Goal: Task Accomplishment & Management: Complete application form

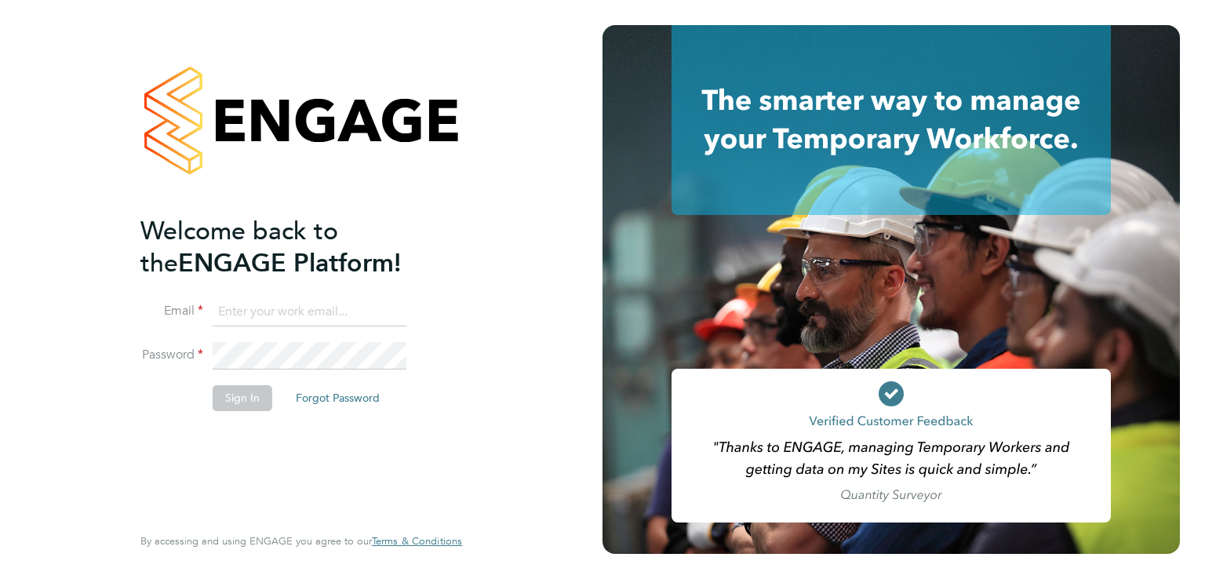
click at [349, 301] on input at bounding box center [310, 312] width 194 height 28
type input "luke@falcongreen.co.uk"
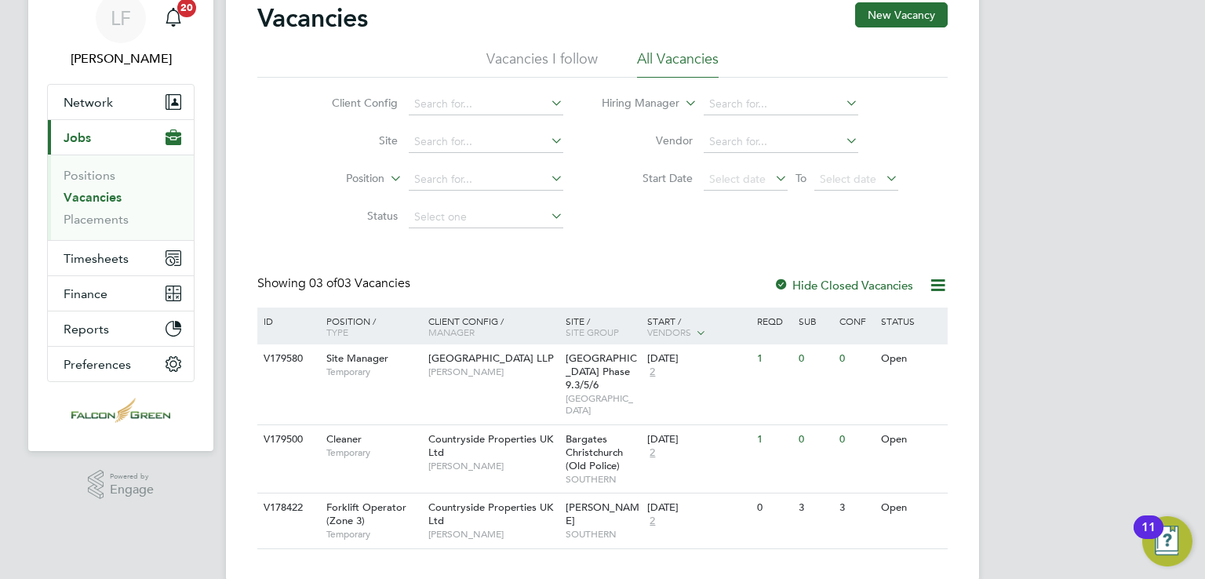
scroll to position [66, 0]
click at [923, 362] on icon at bounding box center [926, 360] width 16 height 19
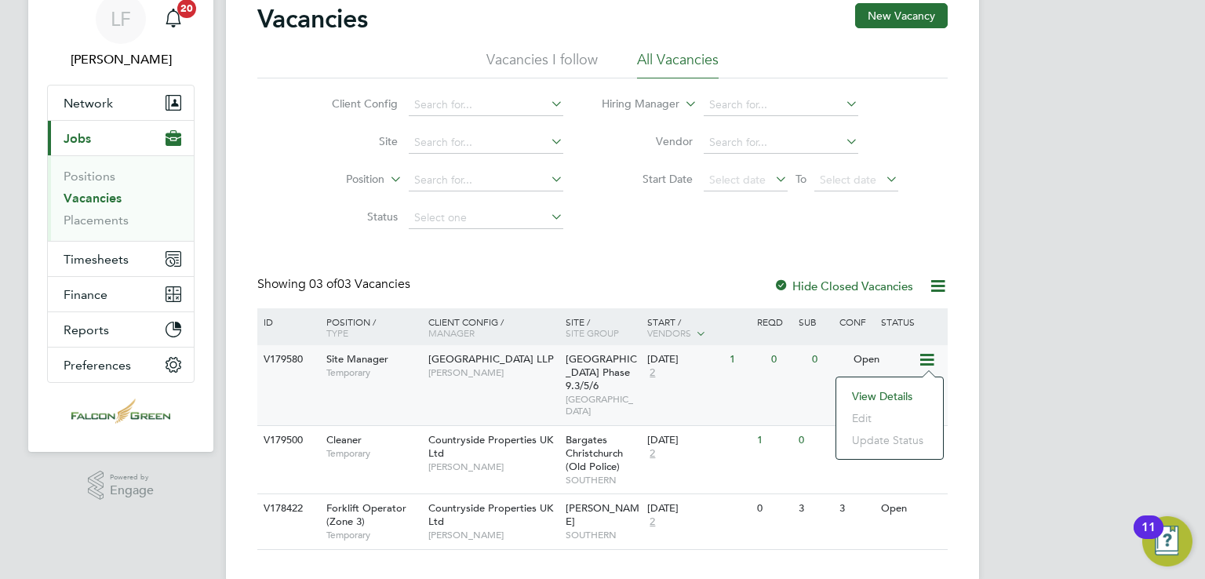
click at [1100, 162] on div "LF Luke Fox Notifications 20 Applications: Network Team Members Businesses Site…" at bounding box center [602, 270] width 1205 height 672
click at [138, 104] on button "Network" at bounding box center [121, 103] width 146 height 35
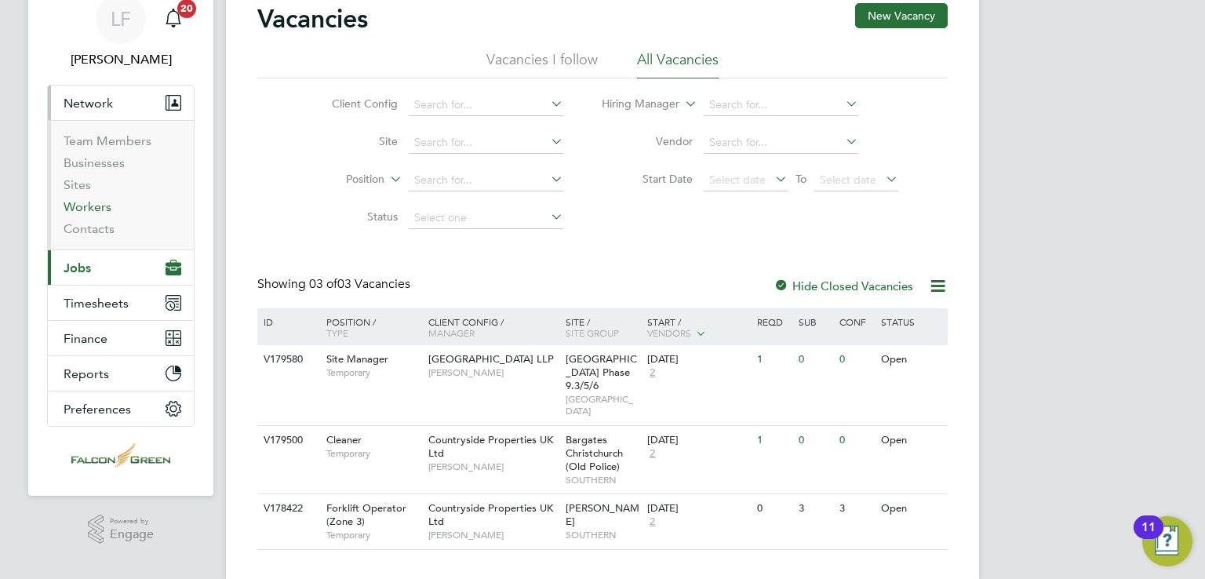
click at [96, 212] on link "Workers" at bounding box center [88, 206] width 48 height 15
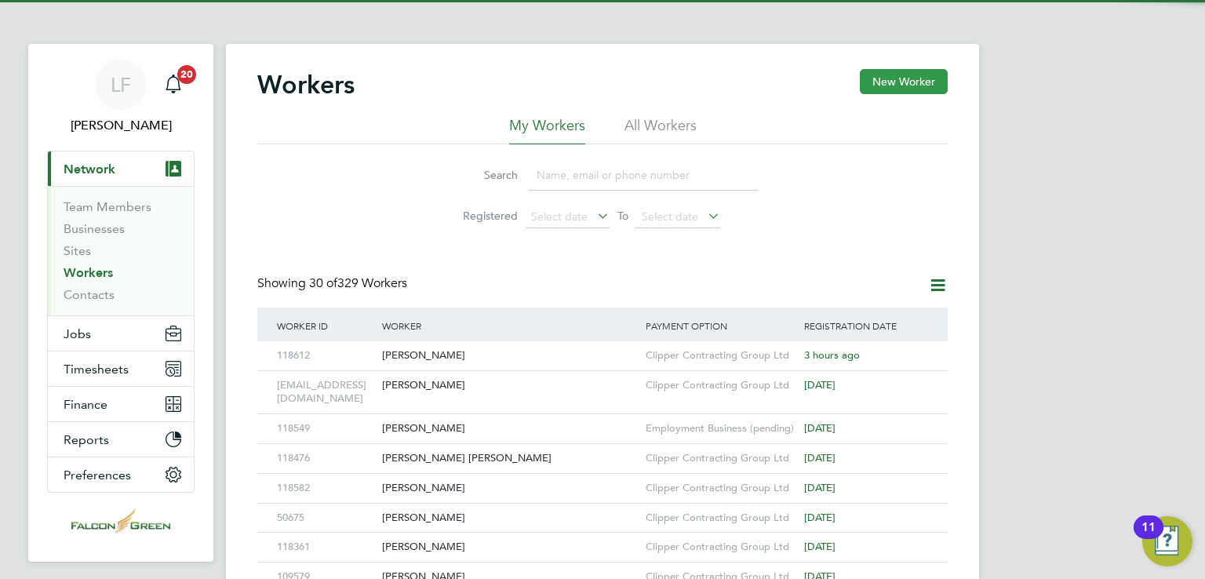
click at [928, 92] on button "New Worker" at bounding box center [904, 81] width 88 height 25
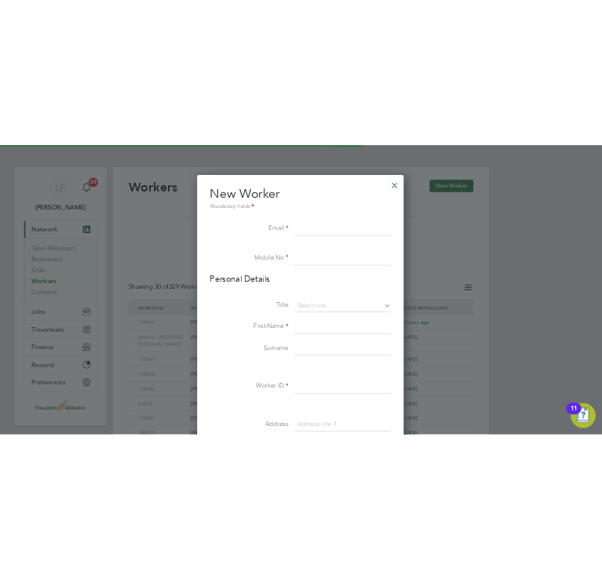
scroll to position [1330, 415]
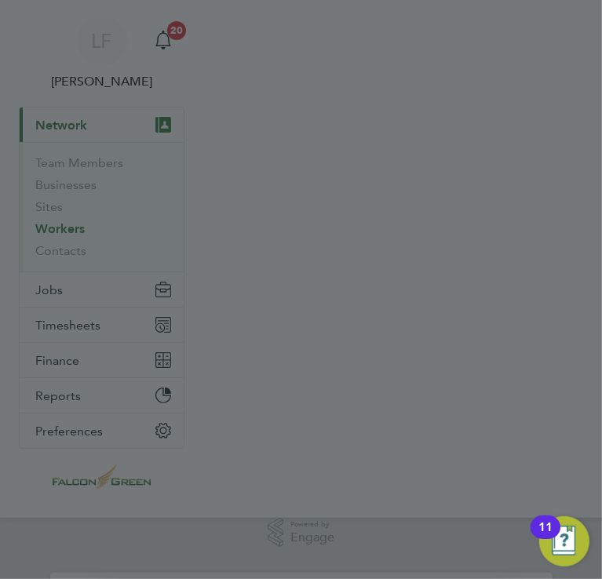
click at [273, 264] on div at bounding box center [301, 289] width 602 height 579
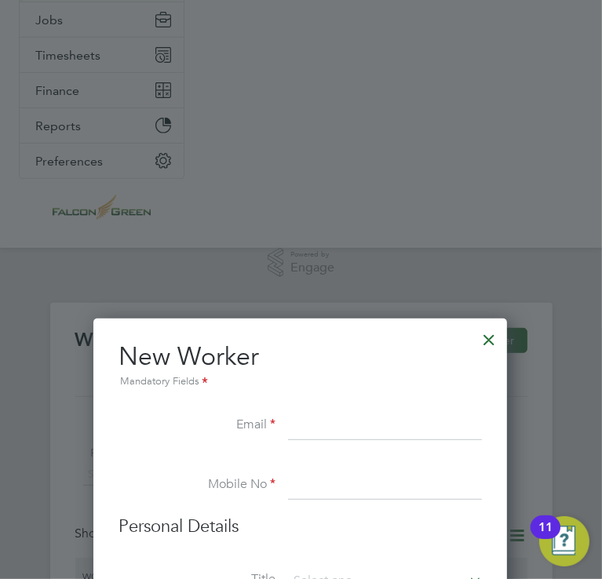
scroll to position [271, 0]
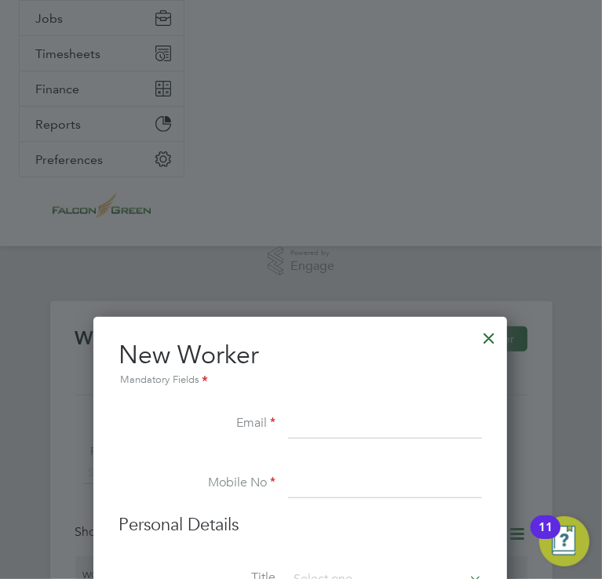
click at [328, 428] on input at bounding box center [385, 425] width 194 height 28
type input "[PERSON_NAME][EMAIL_ADDRESS][DOMAIN_NAME]"
click at [311, 479] on input at bounding box center [385, 484] width 194 height 28
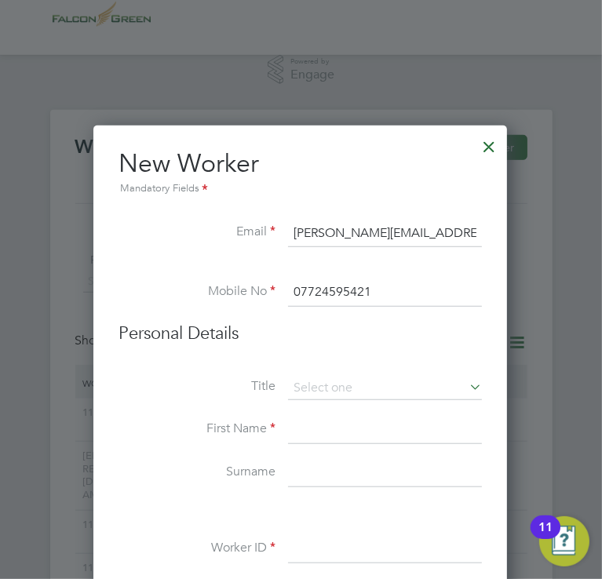
scroll to position [461, 0]
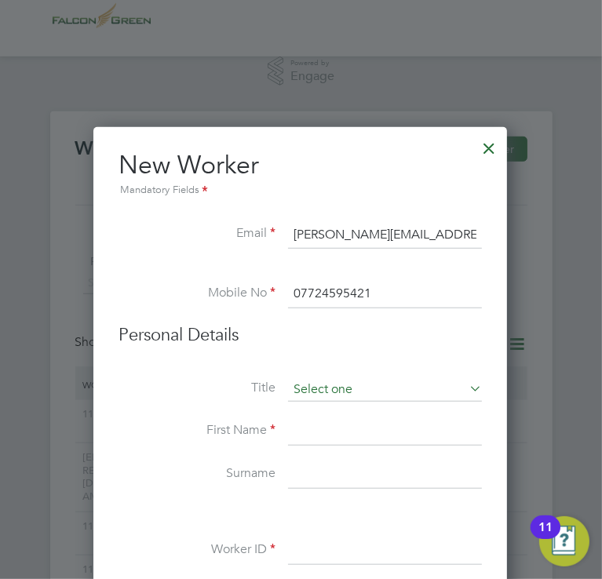
type input "07724595421"
click at [322, 380] on input at bounding box center [385, 390] width 194 height 24
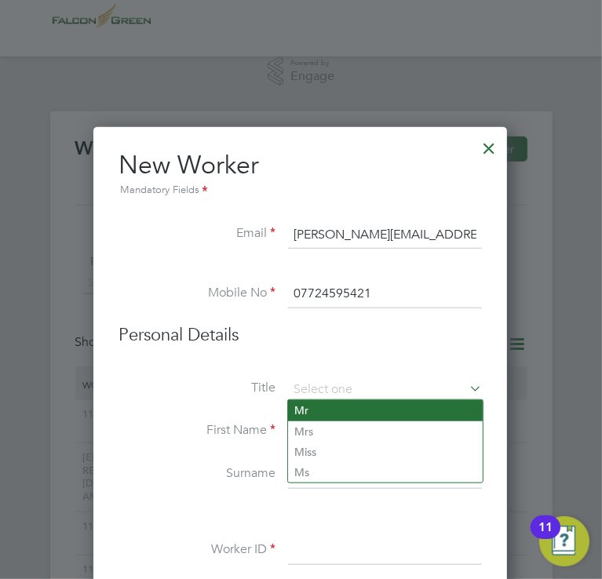
click at [330, 409] on li "Mr" at bounding box center [385, 410] width 195 height 20
type input "Mr"
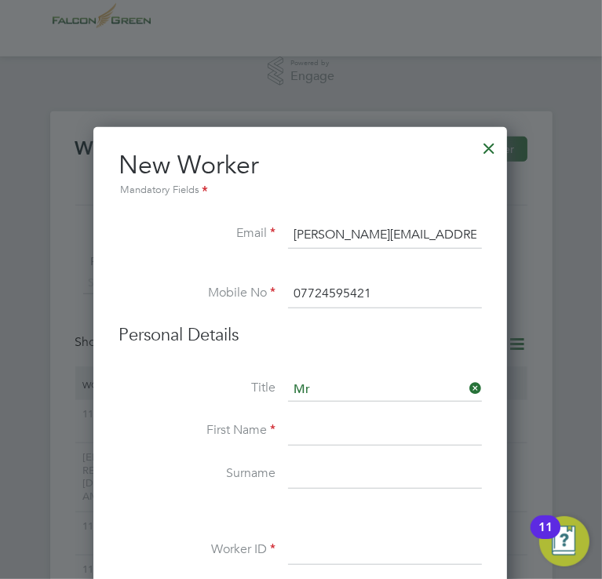
click at [322, 437] on input at bounding box center [385, 431] width 194 height 28
type input "Cian"
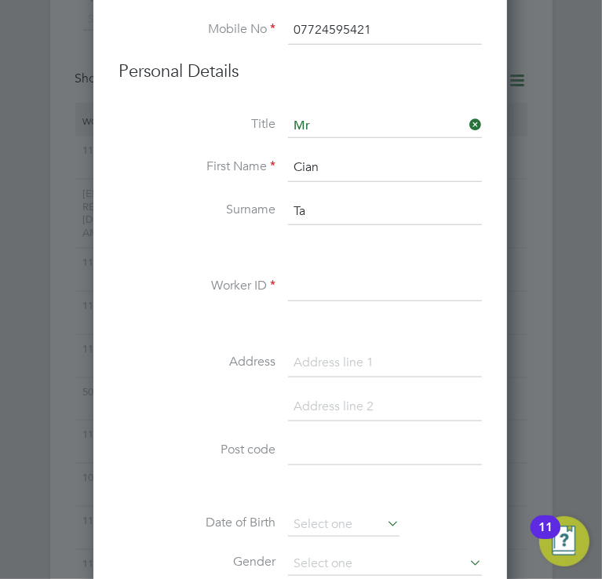
scroll to position [726, 0]
type input "Talty"
type input "95421"
click at [336, 349] on input at bounding box center [385, 362] width 194 height 28
click at [311, 349] on input at bounding box center [385, 362] width 194 height 28
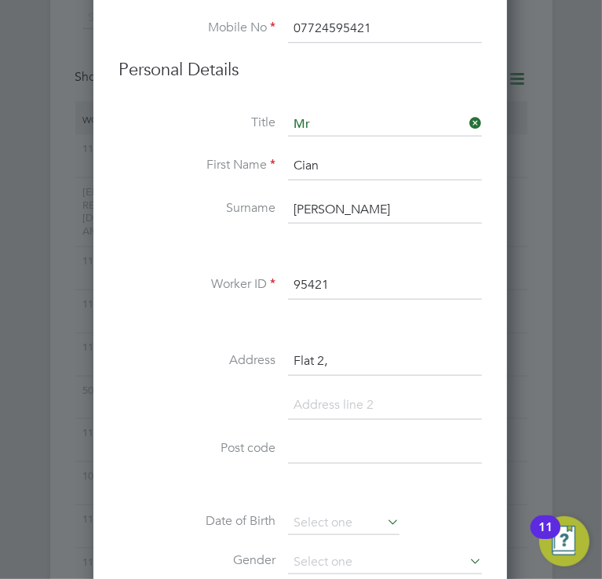
click at [340, 368] on input "Flat 2," at bounding box center [385, 362] width 194 height 28
type input "Flat 2, 228 Gospel Oak"
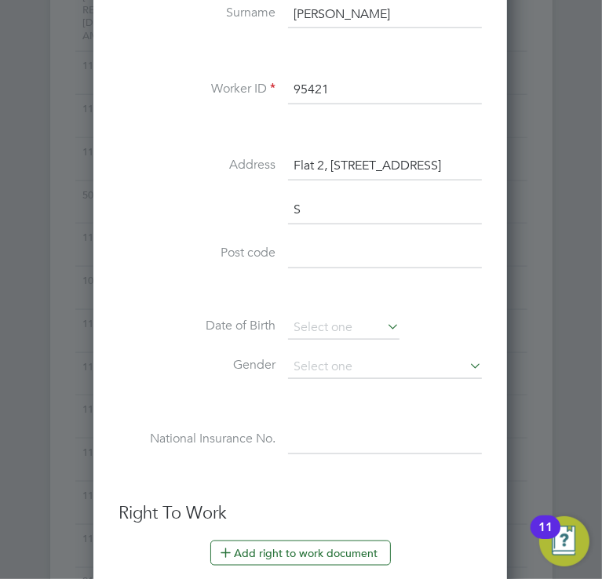
scroll to position [1374, 415]
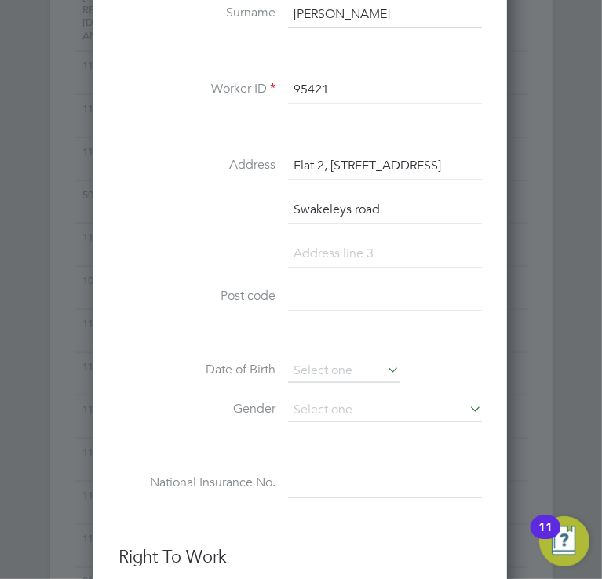
type input "Swakeleys road"
type input "UB10 8AX"
click at [340, 368] on input at bounding box center [343, 371] width 111 height 24
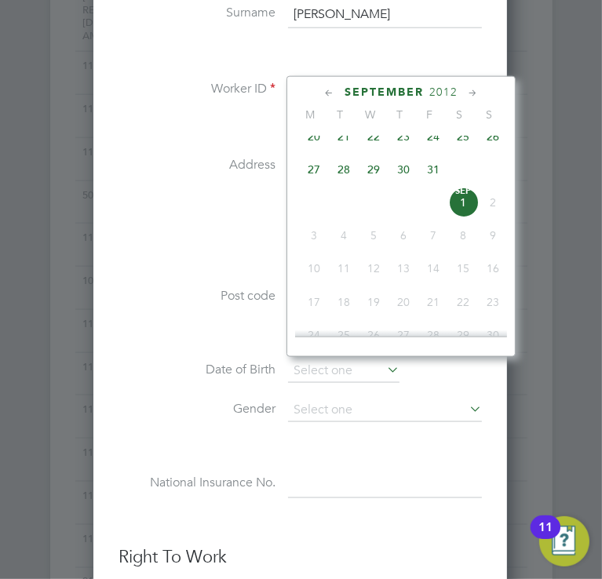
click at [433, 90] on span "2012" at bounding box center [443, 92] width 28 height 13
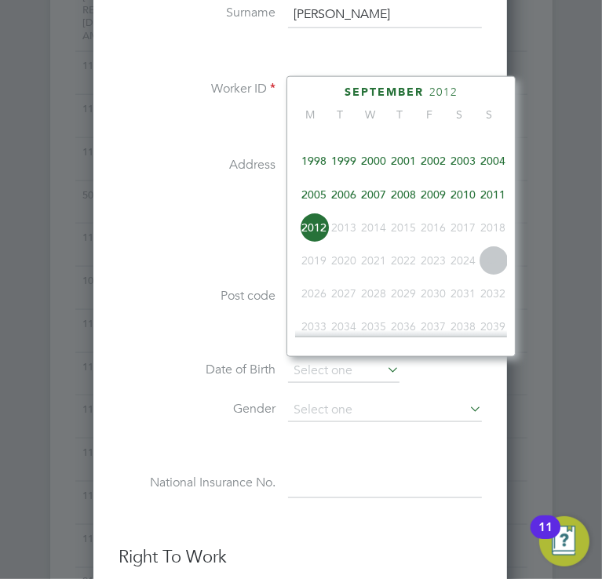
click at [442, 86] on span "2012" at bounding box center [443, 92] width 28 height 13
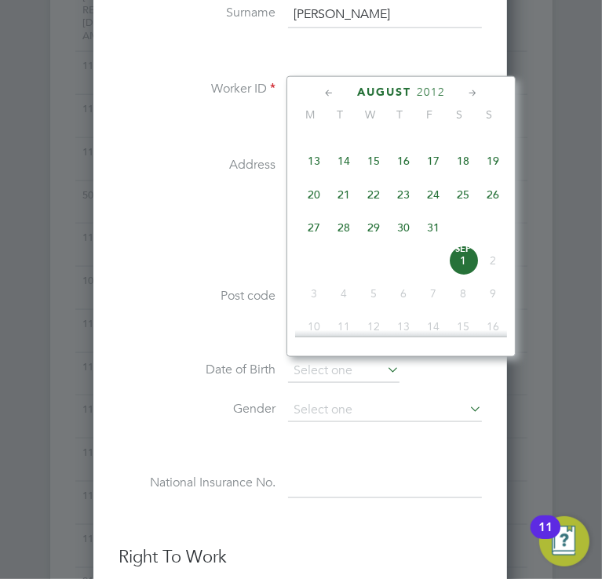
click at [442, 89] on span "2012" at bounding box center [431, 92] width 28 height 13
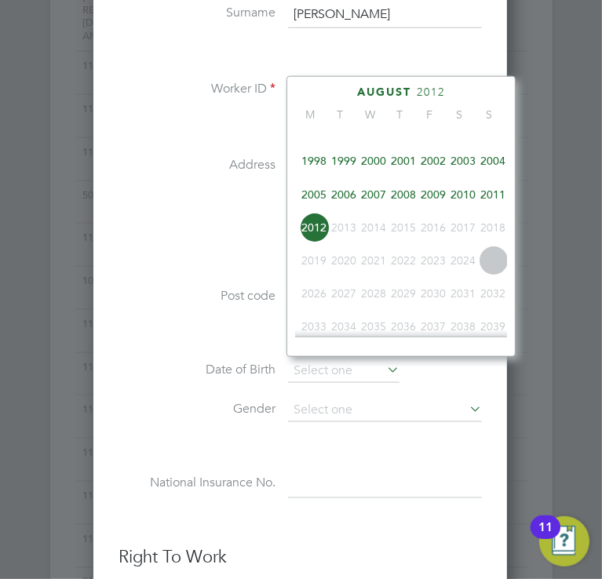
click at [375, 141] on span "1993" at bounding box center [374, 128] width 30 height 30
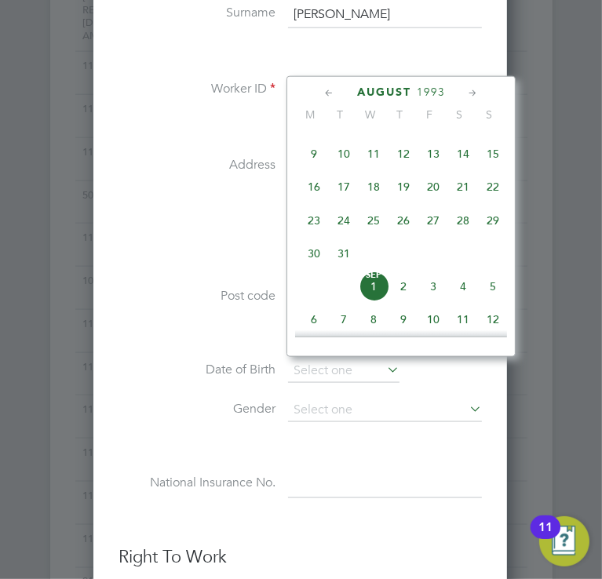
scroll to position [395, 0]
click at [410, 198] on span "19" at bounding box center [403, 186] width 30 height 30
type input "19 Aug 1993"
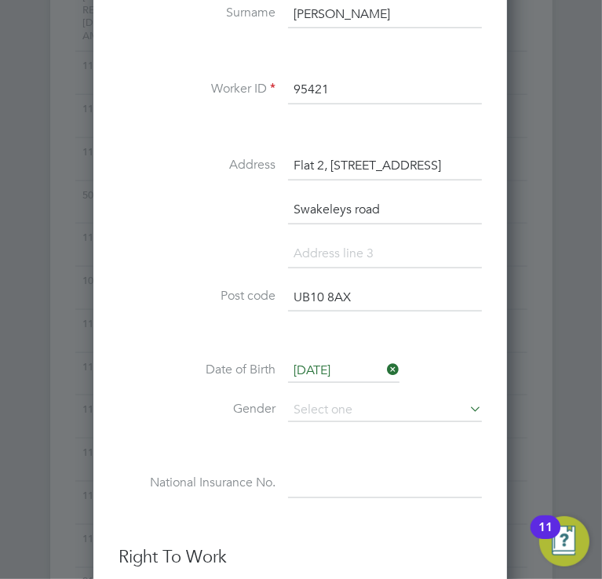
scroll to position [1099, 0]
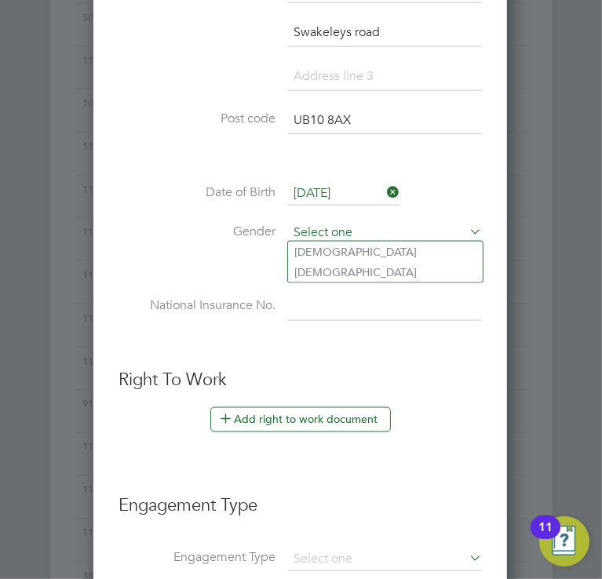
click at [348, 227] on input at bounding box center [385, 233] width 194 height 24
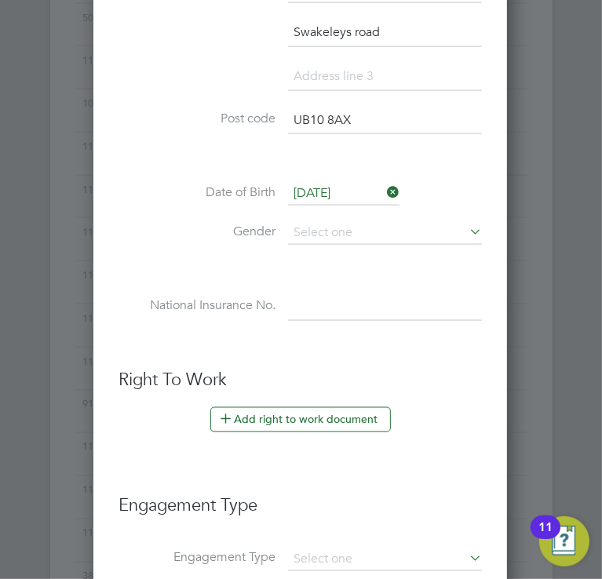
click at [342, 242] on li "Male" at bounding box center [385, 252] width 195 height 20
type input "Male"
click at [327, 300] on input at bounding box center [385, 307] width 194 height 28
type input "SR 80 29 44 A"
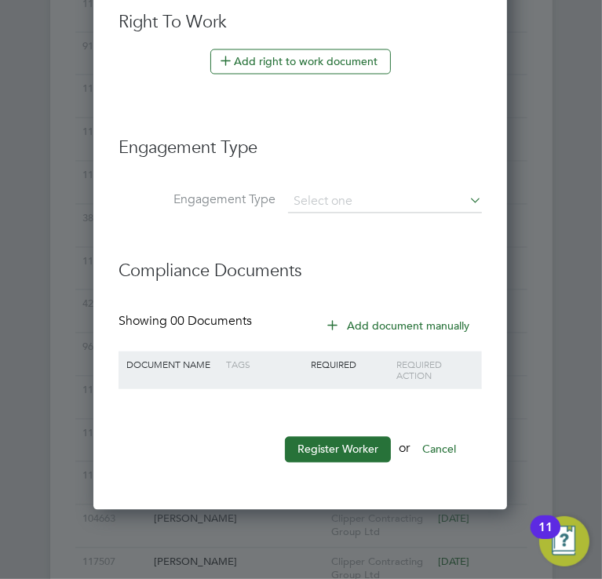
scroll to position [1456, 0]
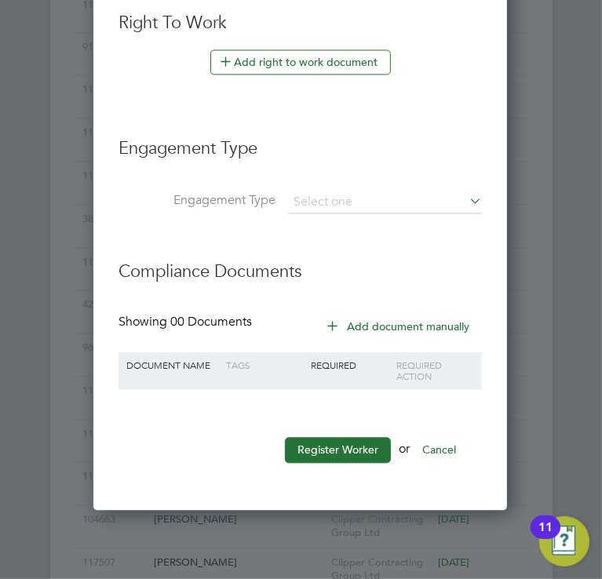
click at [368, 180] on li "Engagement Type" at bounding box center [299, 157] width 363 height 70
click at [358, 194] on input at bounding box center [385, 203] width 194 height 22
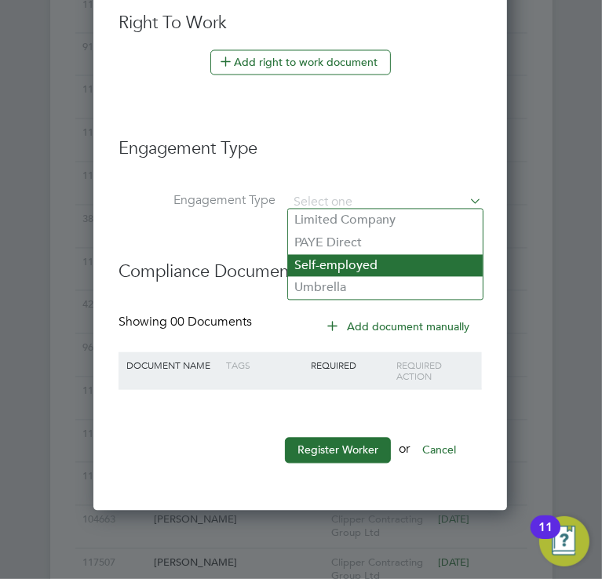
click at [352, 268] on li "Self-employed" at bounding box center [385, 266] width 195 height 23
type input "Self-employed"
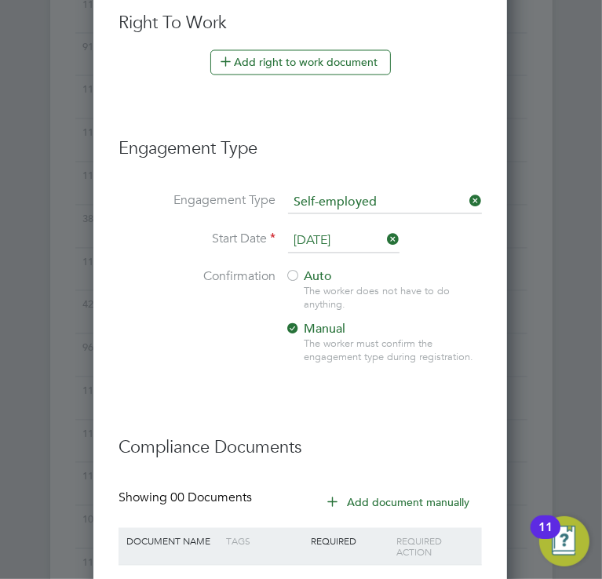
scroll to position [1549, 415]
click at [339, 192] on input at bounding box center [385, 203] width 194 height 22
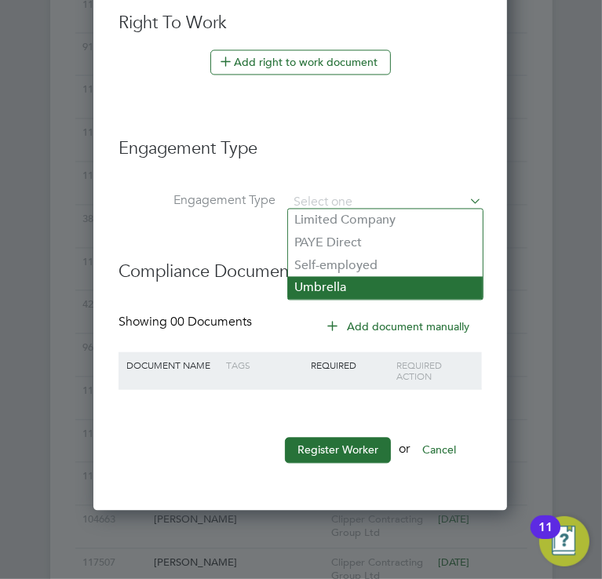
click at [337, 286] on li "Umbrella" at bounding box center [385, 288] width 195 height 23
type input "Umbrella"
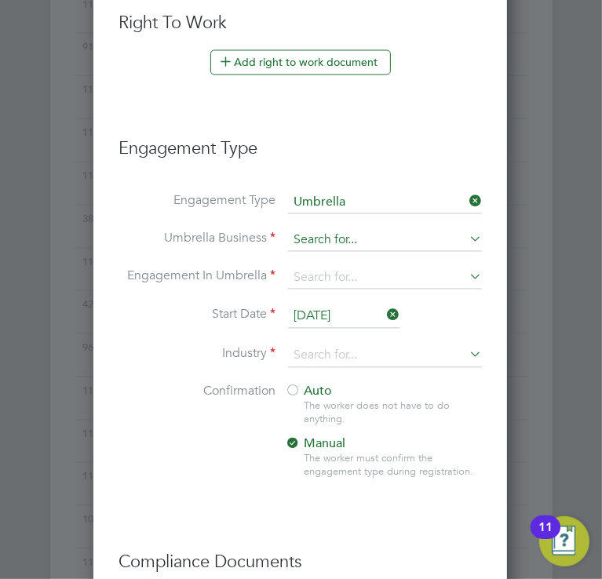
click at [344, 235] on input at bounding box center [385, 241] width 194 height 22
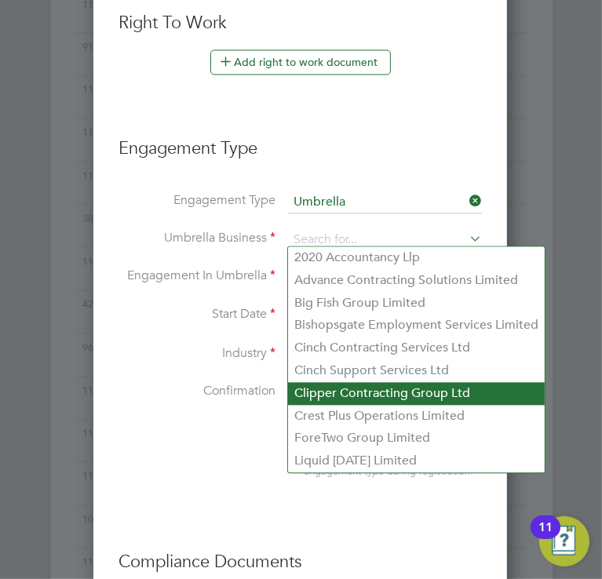
click at [355, 399] on li "Clipper Contracting Group Ltd" at bounding box center [416, 394] width 257 height 23
type input "Clipper Contracting Group Ltd"
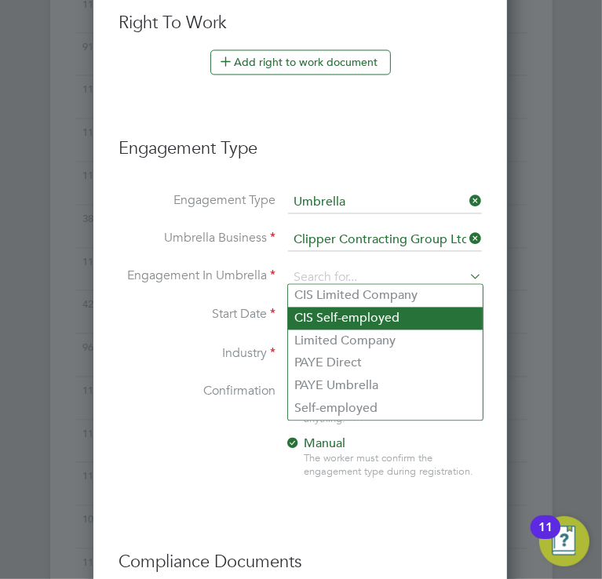
click at [326, 322] on li "CIS Self-employed" at bounding box center [385, 319] width 195 height 23
type input "CIS Self-employed"
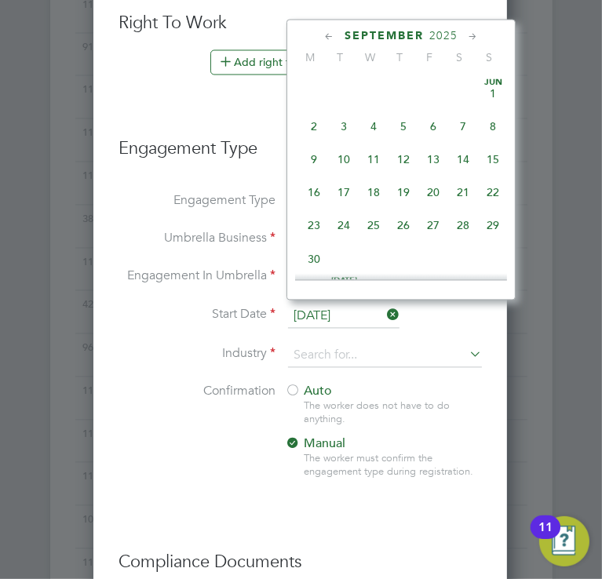
click at [326, 310] on input "[DATE]" at bounding box center [343, 317] width 111 height 24
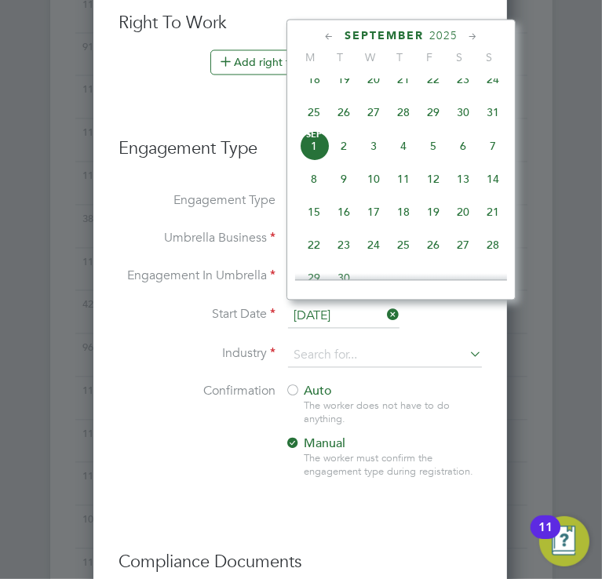
click at [326, 310] on input "[DATE]" at bounding box center [343, 317] width 111 height 24
click at [329, 352] on input at bounding box center [385, 356] width 194 height 24
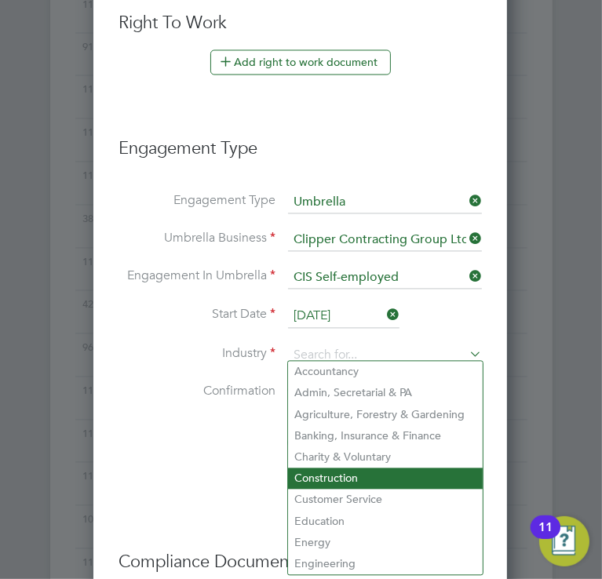
click at [359, 474] on li "Construction" at bounding box center [385, 478] width 195 height 21
type input "Construction"
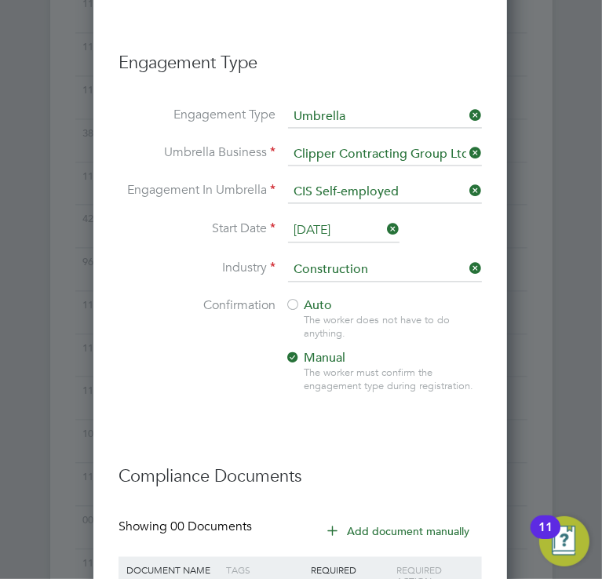
scroll to position [1541, 0]
click at [295, 286] on li "Industry Construction" at bounding box center [299, 278] width 363 height 39
click at [292, 299] on div at bounding box center [293, 307] width 16 height 16
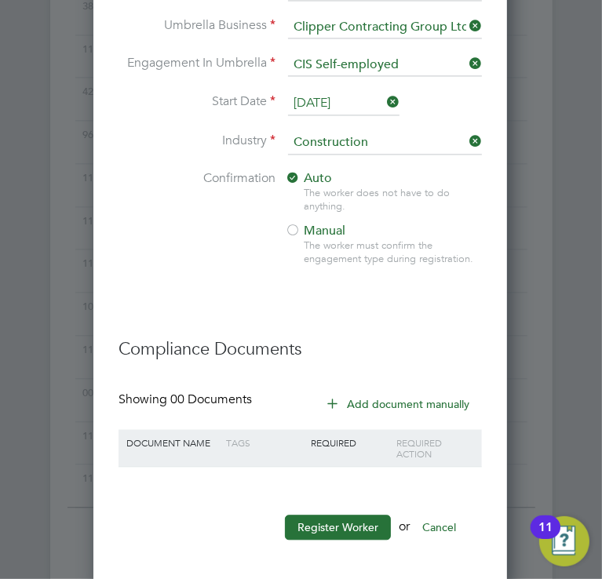
scroll to position [1666, 0]
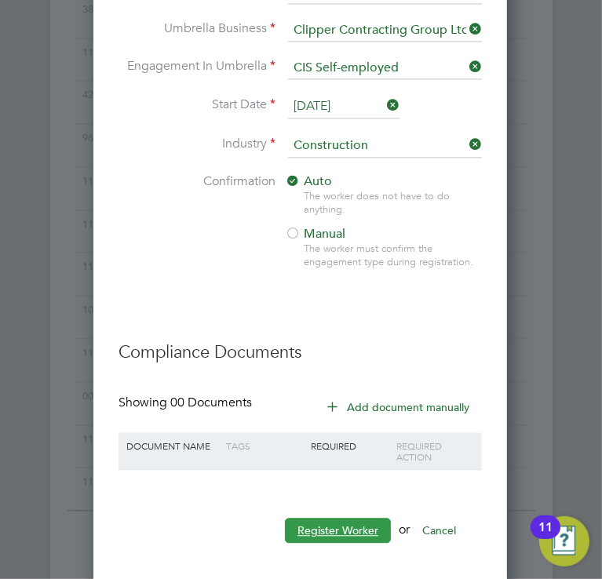
click at [333, 519] on button "Register Worker" at bounding box center [338, 530] width 106 height 25
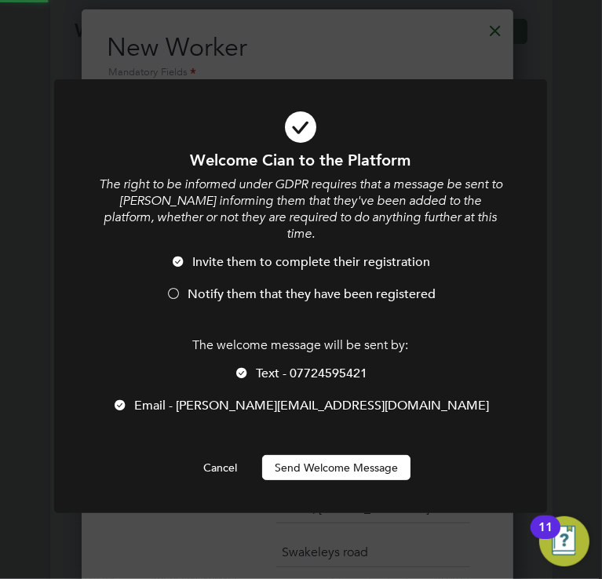
scroll to position [0, 0]
click at [323, 462] on button "Send Welcome Message" at bounding box center [336, 467] width 148 height 25
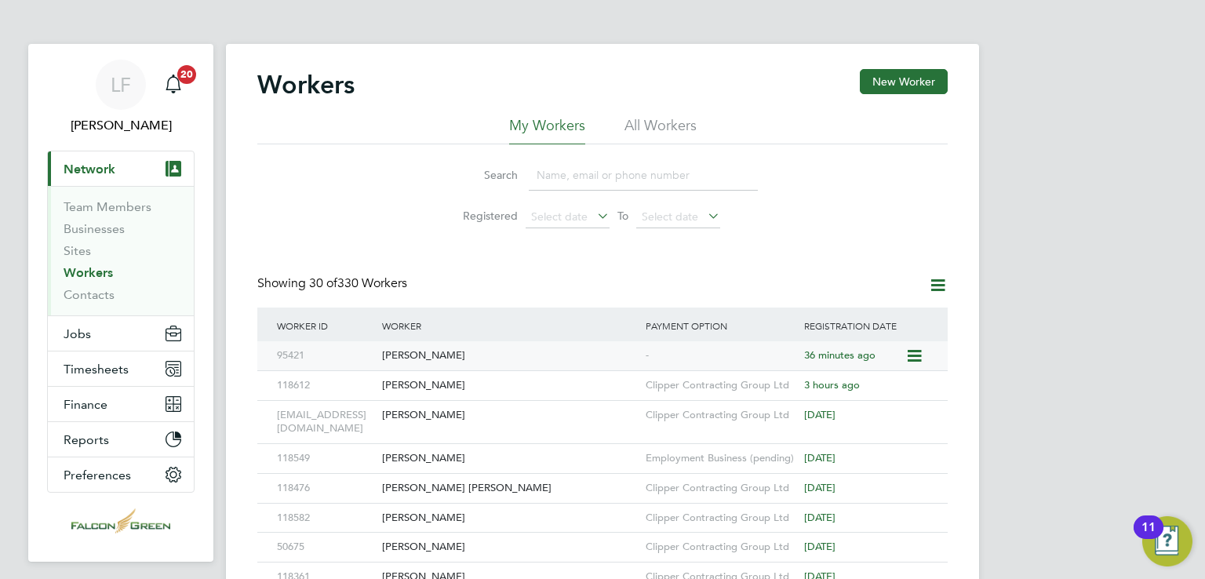
click at [394, 353] on div "[PERSON_NAME]" at bounding box center [510, 355] width 264 height 29
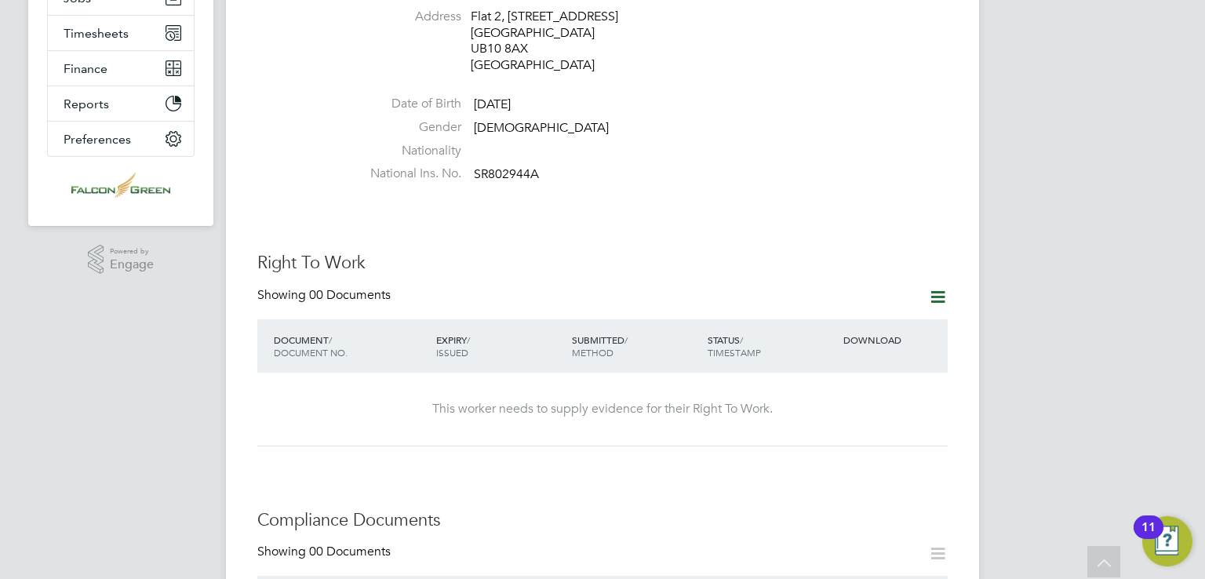
scroll to position [333, 0]
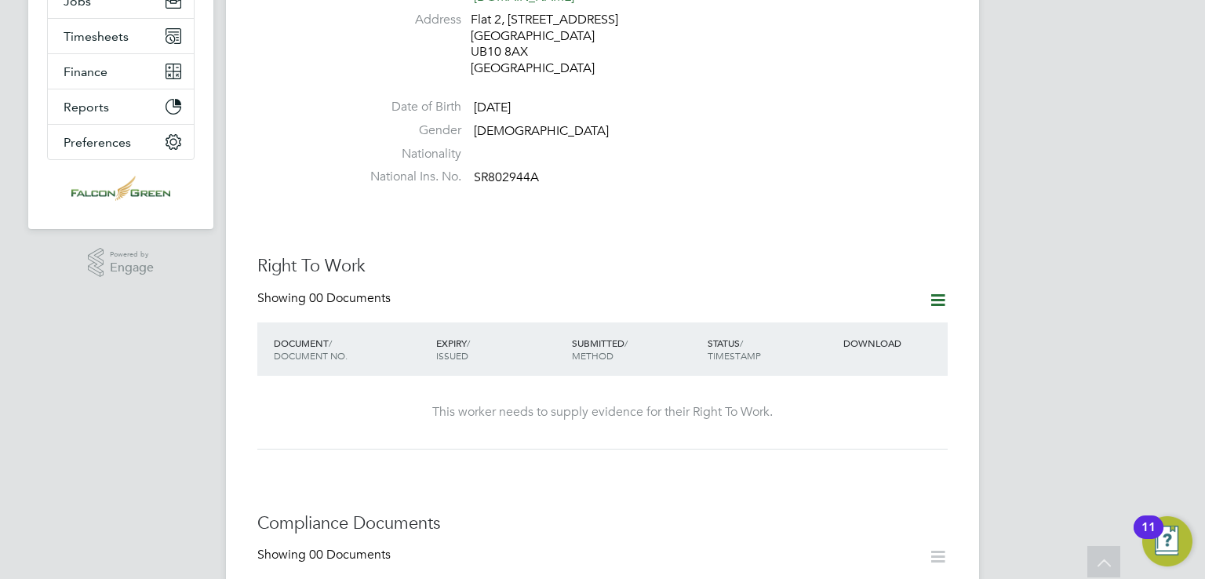
click at [935, 290] on icon at bounding box center [938, 300] width 20 height 20
click at [828, 305] on li "Add Right To Work Document" at bounding box center [850, 305] width 189 height 22
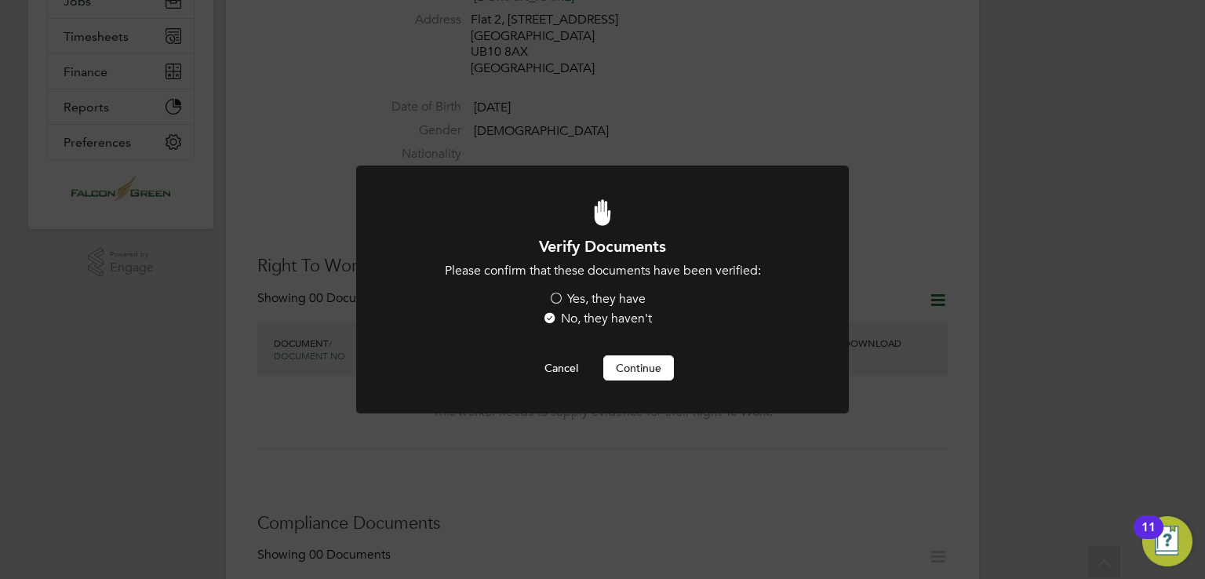
click at [624, 297] on label "Yes, they have" at bounding box center [596, 299] width 97 height 16
click at [0, 0] on input "Yes, they have" at bounding box center [0, 0] width 0 height 0
click at [618, 372] on button "Continue" at bounding box center [638, 367] width 71 height 25
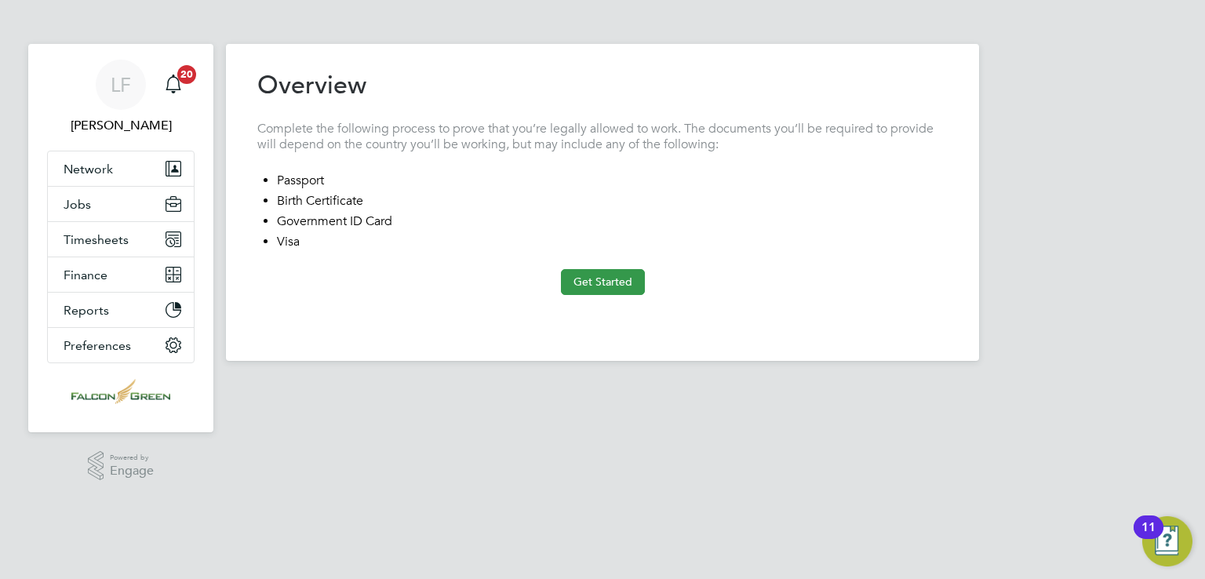
click at [598, 277] on button "Get Started" at bounding box center [603, 281] width 84 height 25
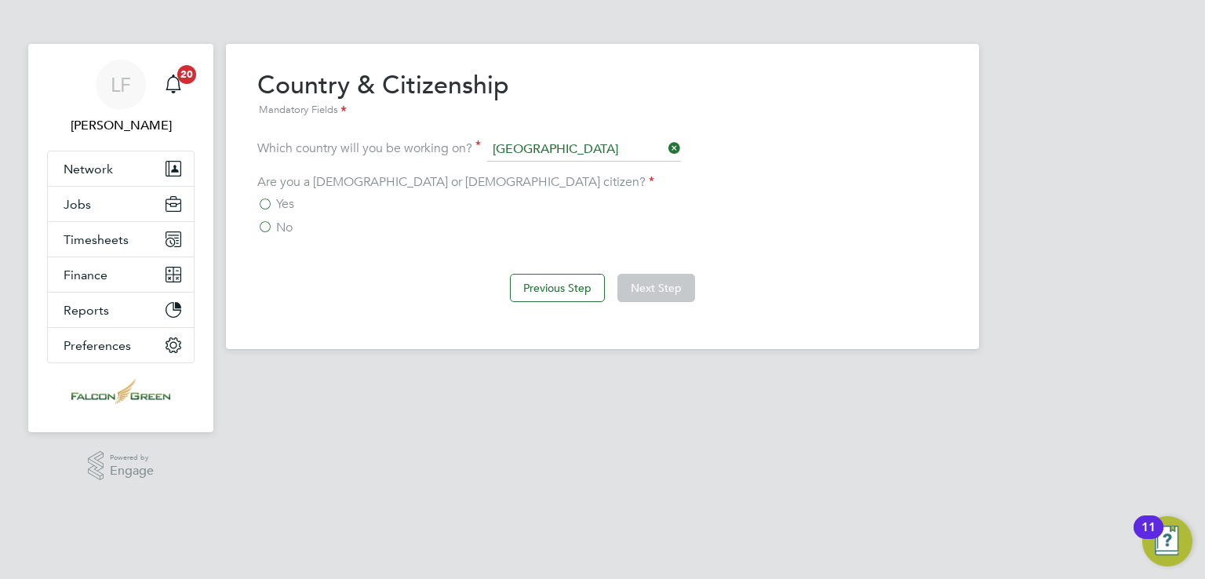
click at [267, 202] on label "Yes" at bounding box center [275, 204] width 37 height 16
click at [0, 0] on input "Yes" at bounding box center [0, 0] width 0 height 0
click at [658, 293] on button "Next Step" at bounding box center [656, 288] width 78 height 28
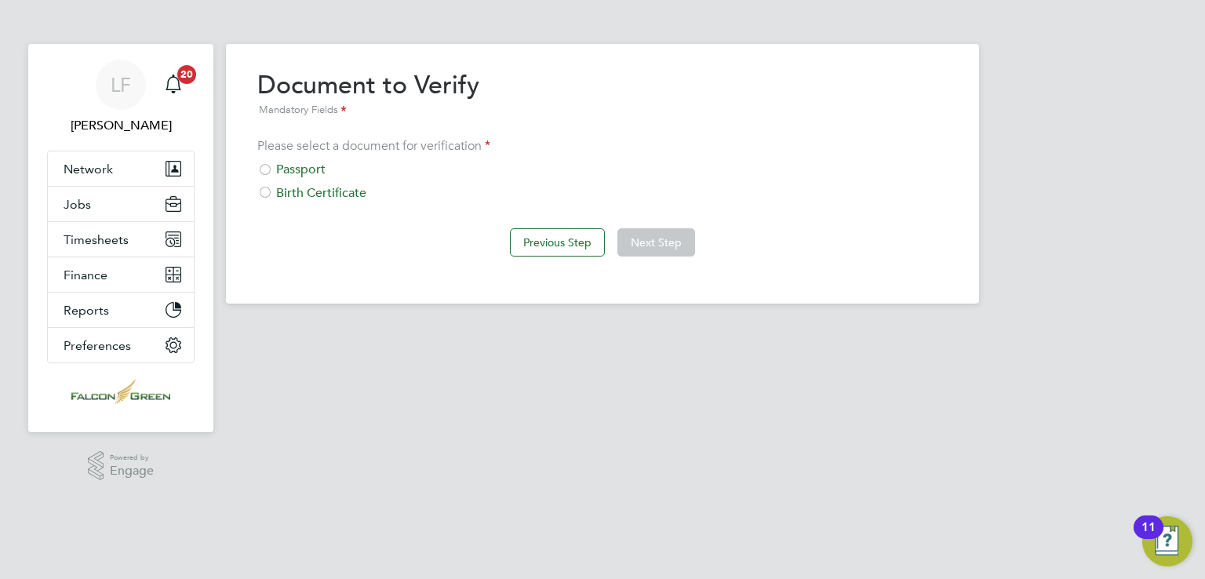
click at [308, 167] on div "Passport" at bounding box center [602, 170] width 690 height 16
click at [667, 255] on button "Next Step" at bounding box center [656, 242] width 78 height 28
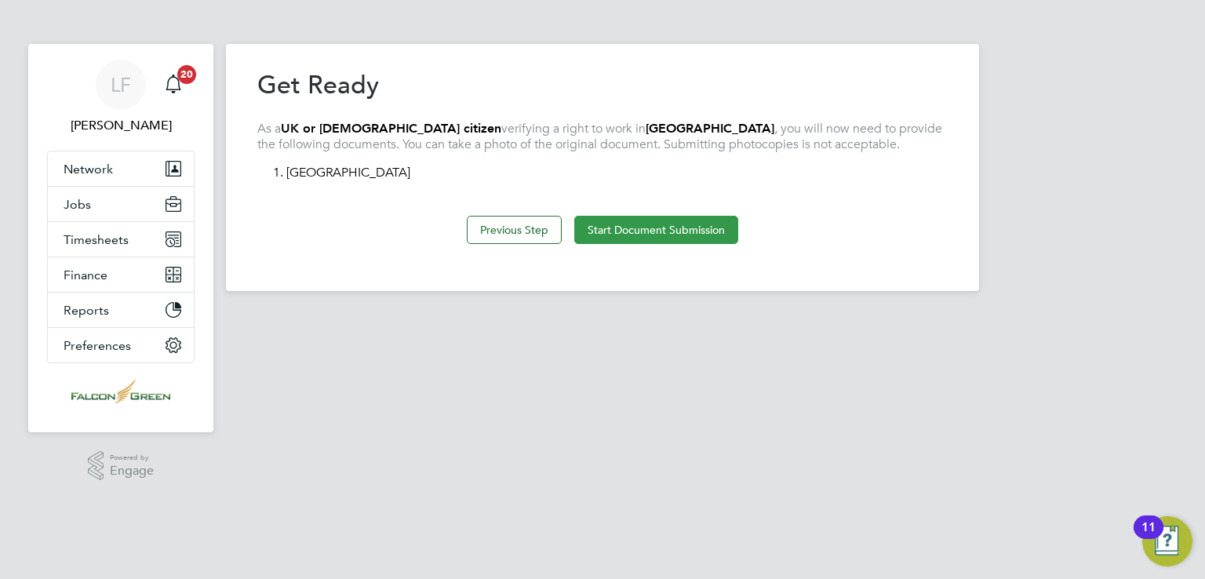
click at [659, 237] on button "Start Document Submission" at bounding box center [656, 230] width 164 height 28
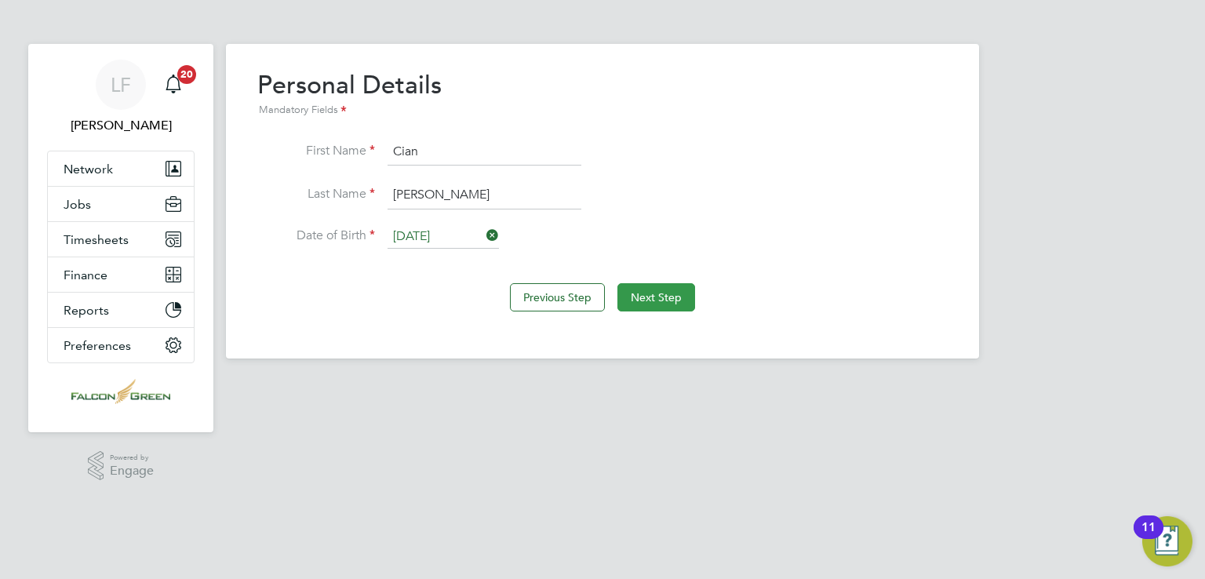
click at [680, 293] on button "Next Step" at bounding box center [656, 297] width 78 height 28
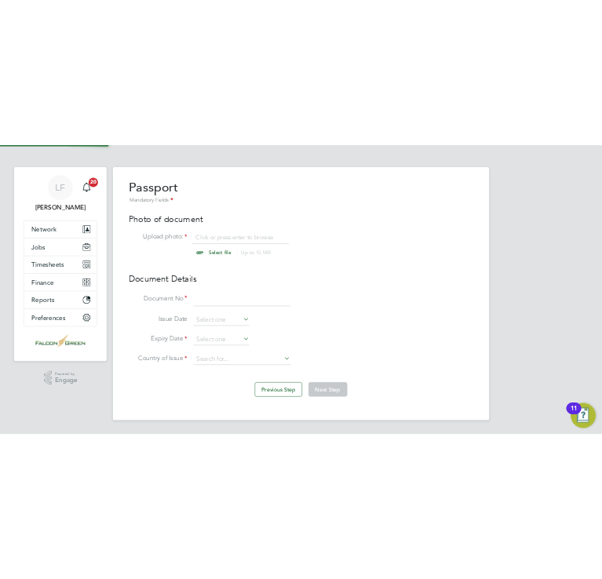
scroll to position [20, 195]
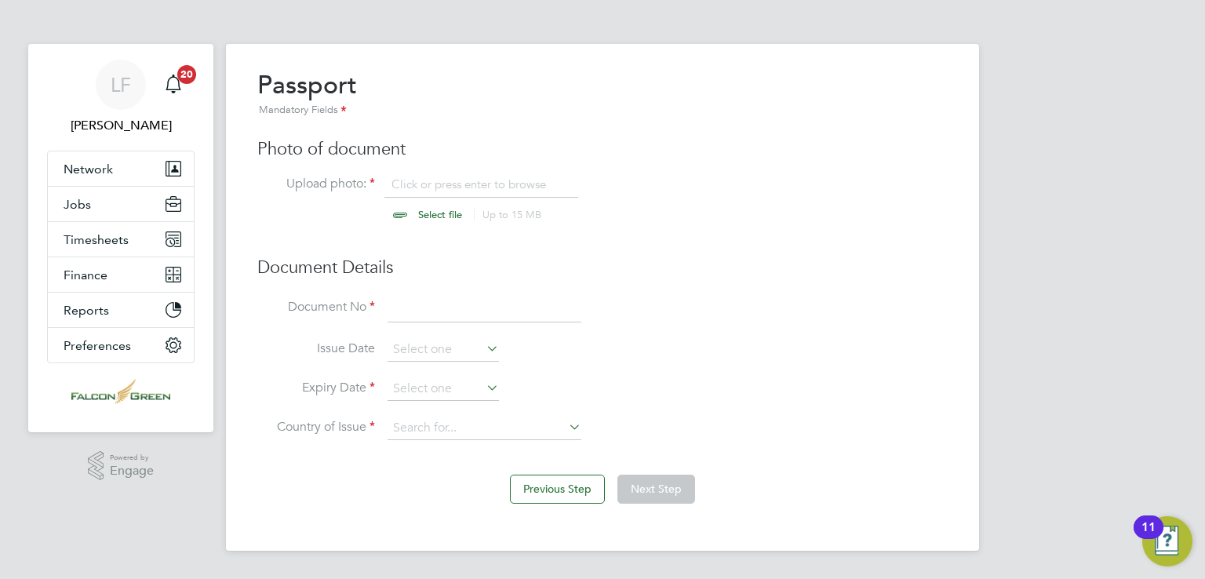
click at [424, 214] on input "file" at bounding box center [455, 200] width 246 height 47
type input "C:\fakepath\WhatsApp Image 2025-09-01 at 12.02.23.jpeg"
click at [481, 315] on input at bounding box center [485, 309] width 194 height 28
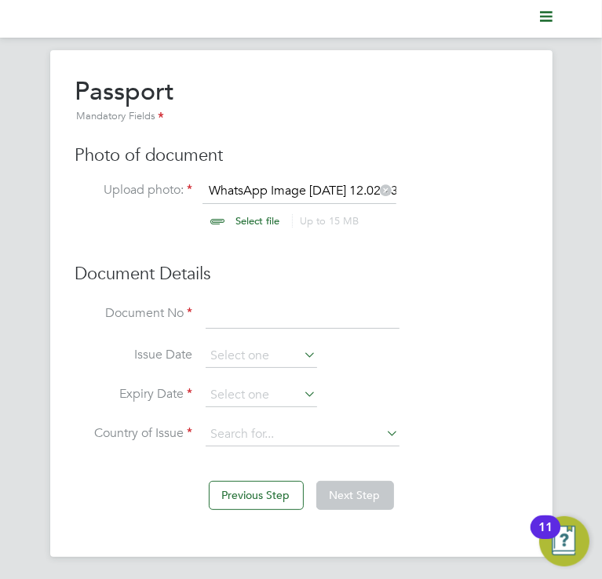
click at [242, 311] on input at bounding box center [303, 315] width 194 height 28
type input "PQ4331053"
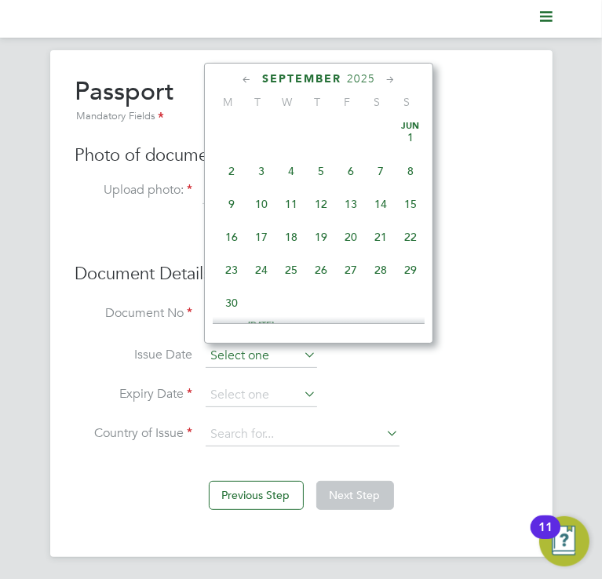
click at [271, 356] on input at bounding box center [261, 356] width 111 height 24
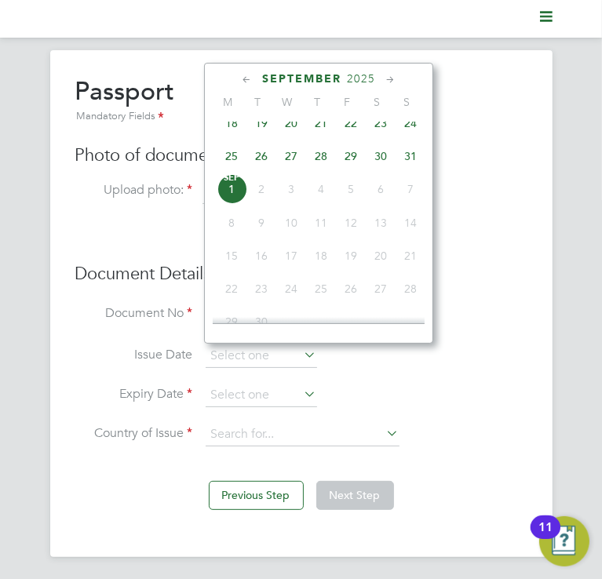
click at [354, 79] on span "2025" at bounding box center [361, 78] width 28 height 13
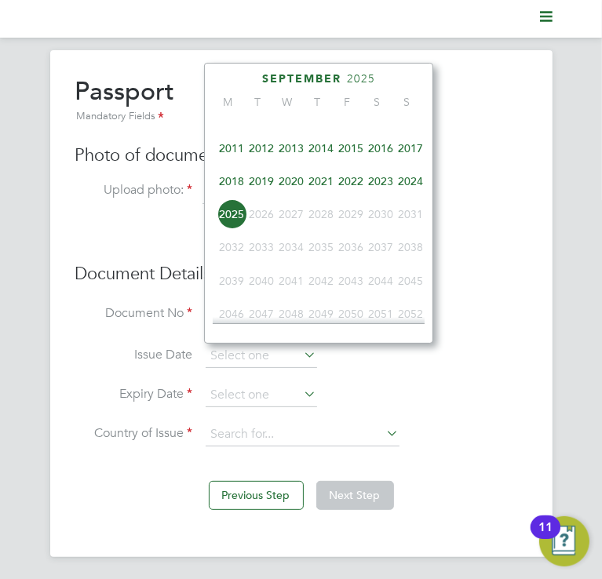
click at [386, 190] on span "2023" at bounding box center [381, 181] width 30 height 30
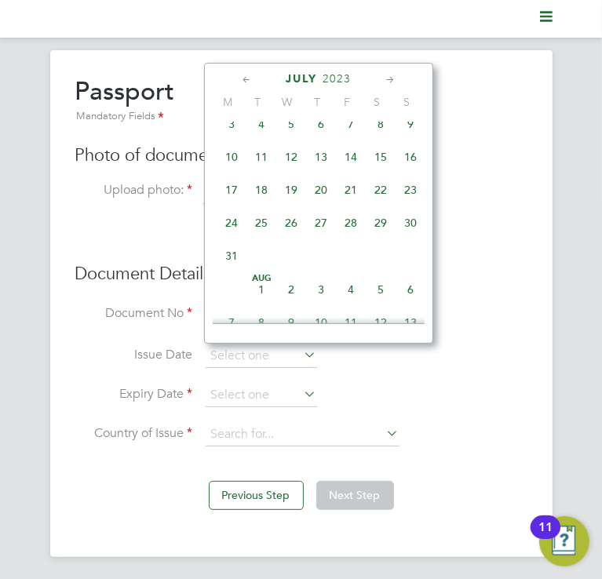
scroll to position [180, 0]
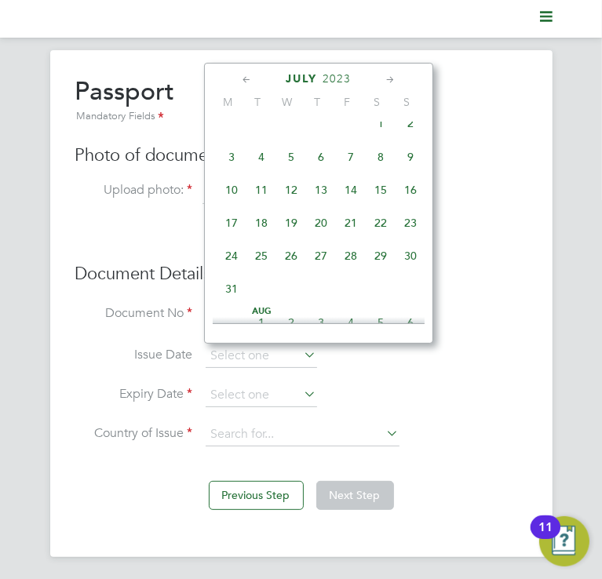
click at [347, 162] on span "7" at bounding box center [351, 157] width 30 height 30
type input "[DATE]"
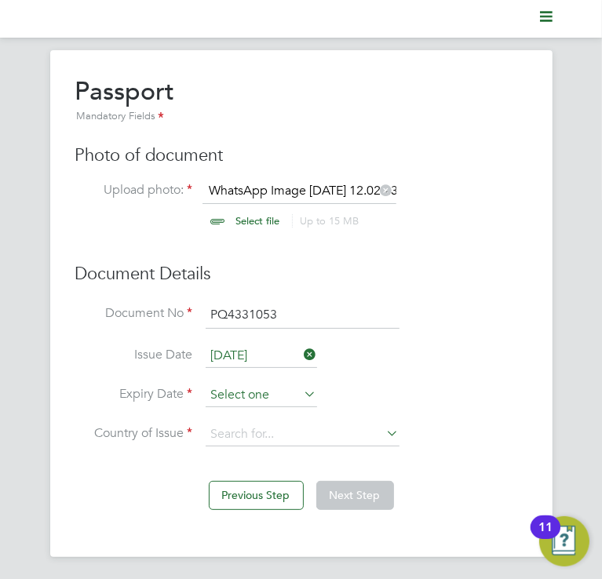
click at [246, 393] on input at bounding box center [261, 396] width 111 height 24
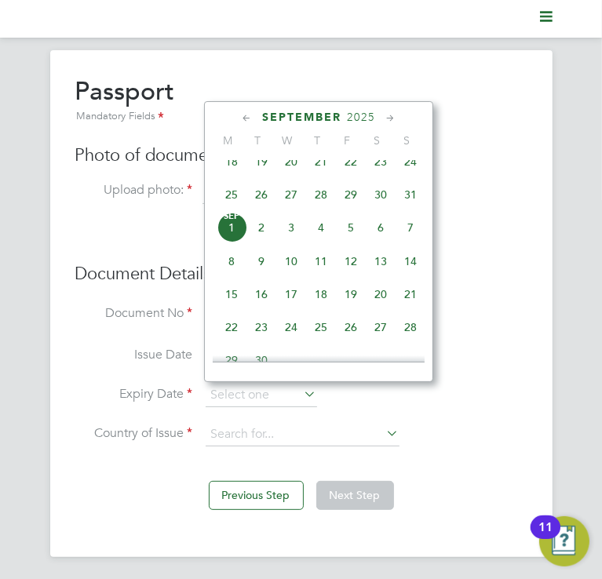
click at [367, 113] on span "2025" at bounding box center [361, 117] width 28 height 13
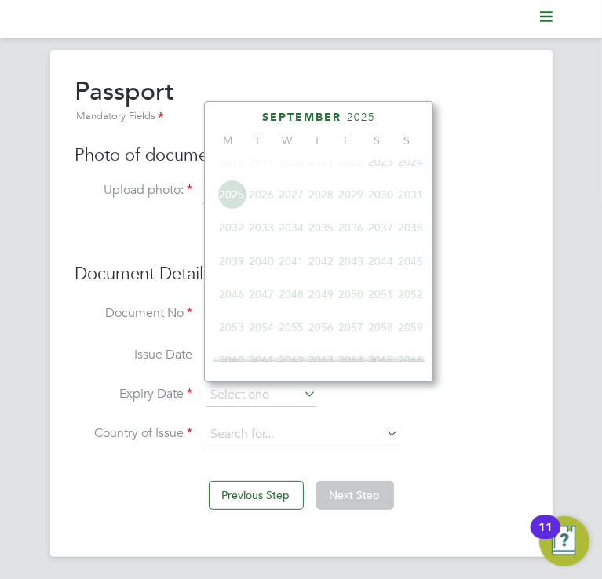
scroll to position [420, 0]
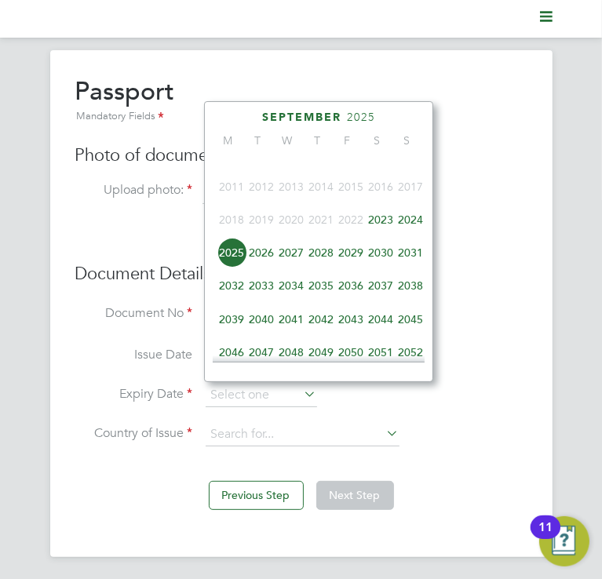
click at [267, 299] on span "2033" at bounding box center [261, 286] width 30 height 30
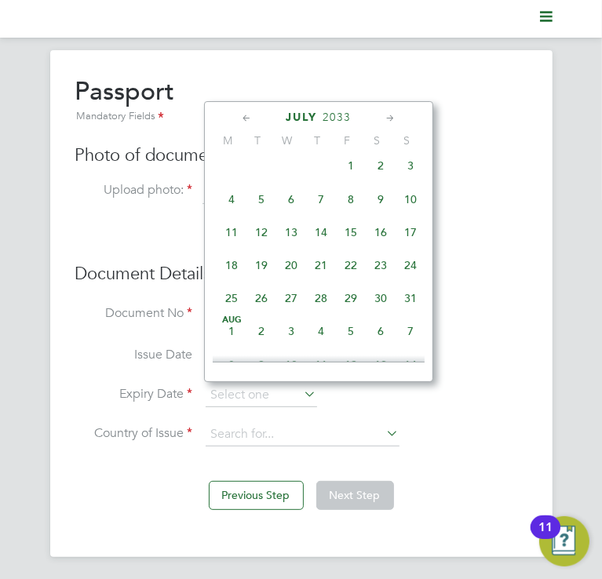
scroll to position [175, 0]
click at [289, 198] on span "6" at bounding box center [291, 200] width 30 height 30
type input "[DATE]"
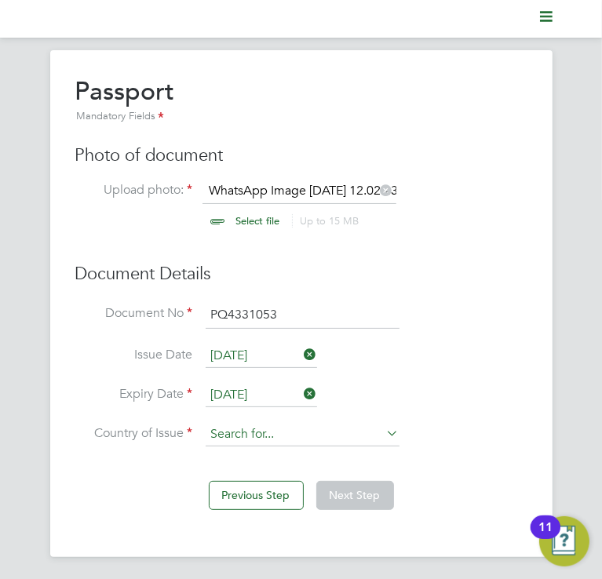
click at [265, 431] on input at bounding box center [303, 435] width 194 height 24
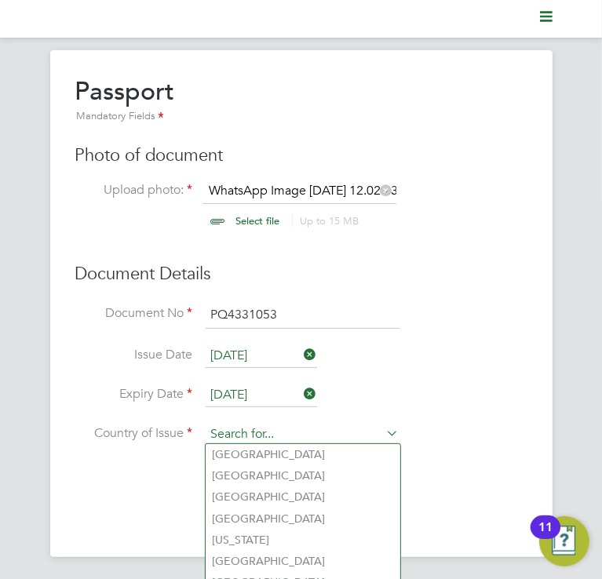
click at [266, 431] on input at bounding box center [303, 435] width 194 height 24
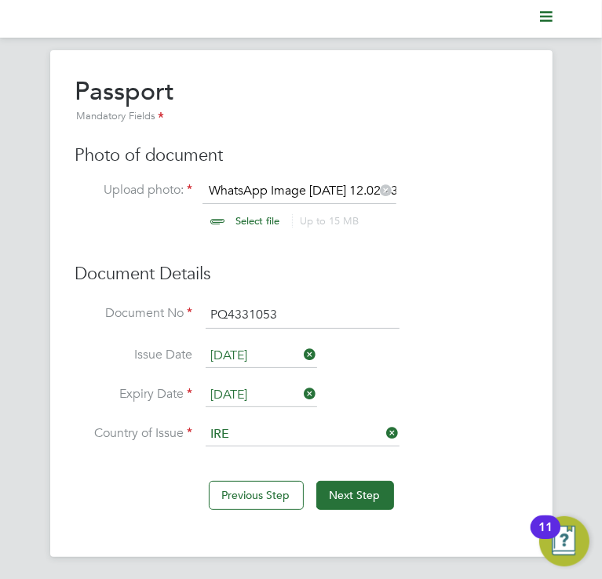
click at [224, 499] on b "Ire" at bounding box center [218, 496] width 13 height 13
type input "Ireland"
click at [347, 485] on button "Next Step" at bounding box center [355, 495] width 78 height 28
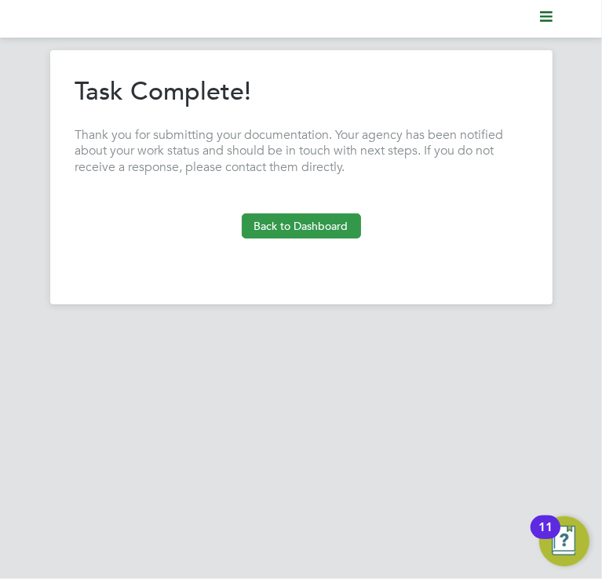
click at [308, 231] on button "Back to Dashboard" at bounding box center [301, 225] width 119 height 25
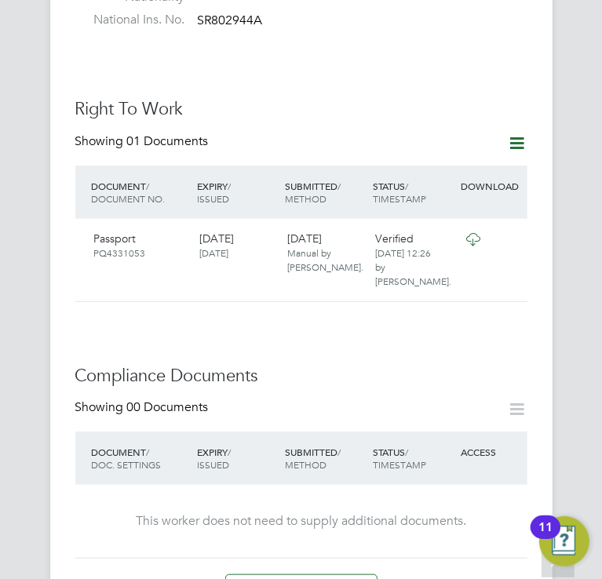
scroll to position [753, 0]
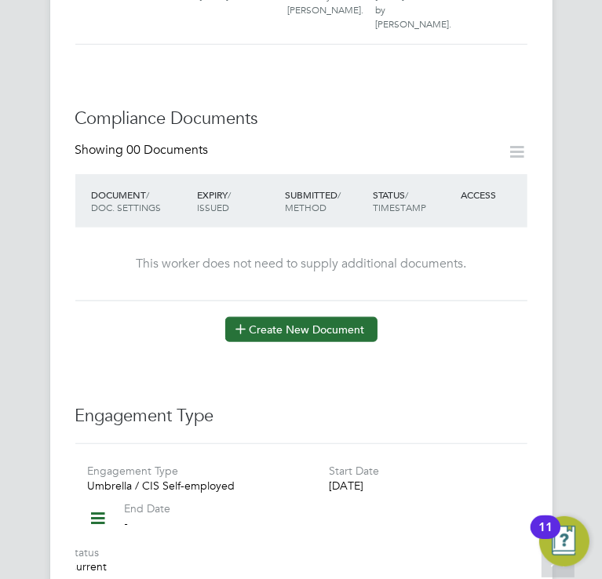
click at [298, 317] on button "Create New Document" at bounding box center [301, 329] width 152 height 25
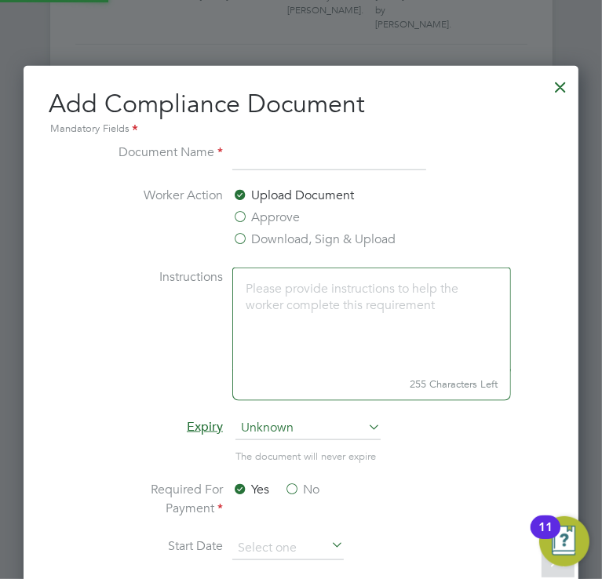
scroll to position [896, 555]
type input "CSCS"
click at [242, 224] on label "Approve" at bounding box center [265, 217] width 67 height 19
click at [0, 0] on input "Approve" at bounding box center [0, 0] width 0 height 0
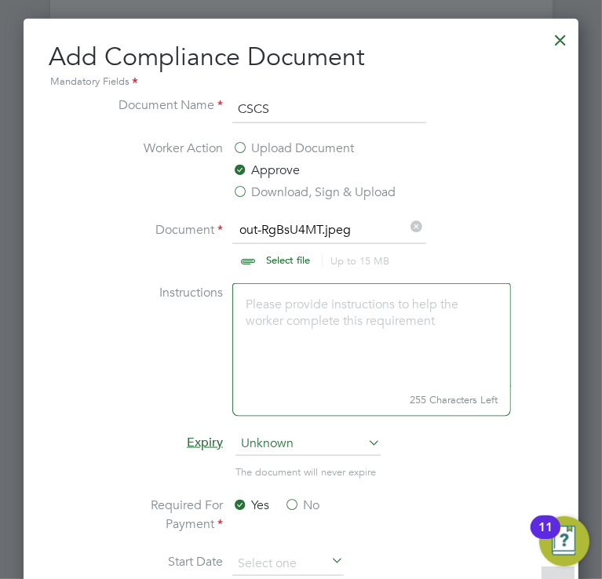
scroll to position [802, 0]
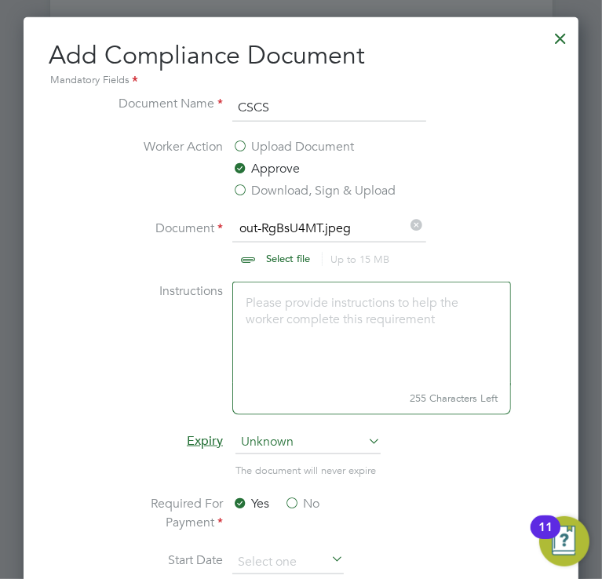
click at [274, 441] on span "Unknown" at bounding box center [307, 443] width 145 height 24
click at [276, 545] on li "Specific date" at bounding box center [308, 546] width 146 height 20
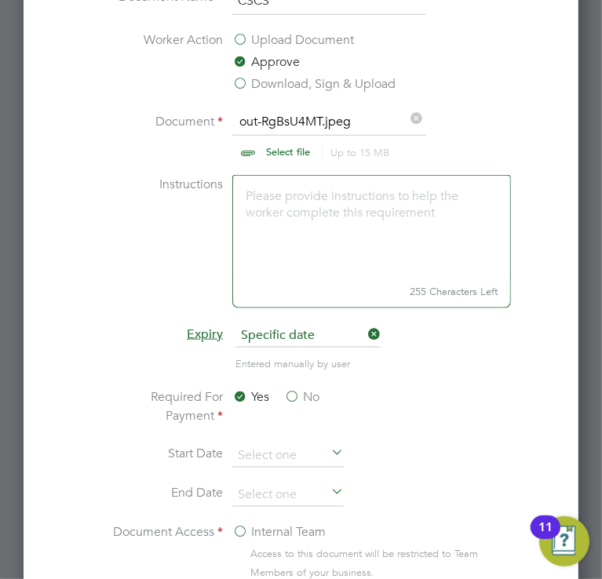
scroll to position [907, 0]
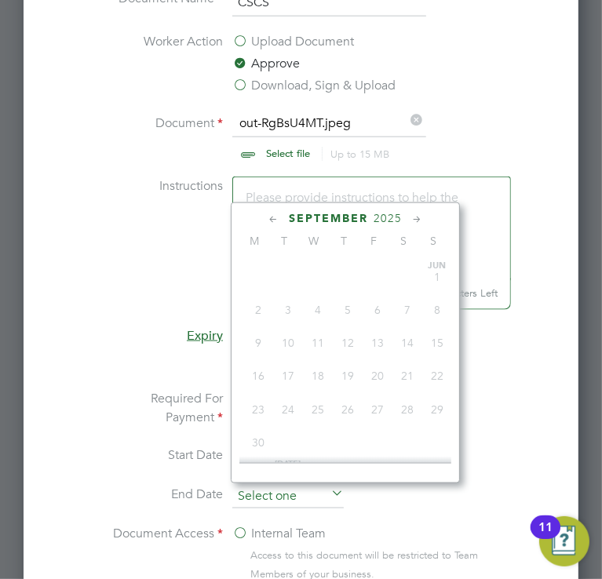
click at [260, 498] on input at bounding box center [287, 497] width 111 height 24
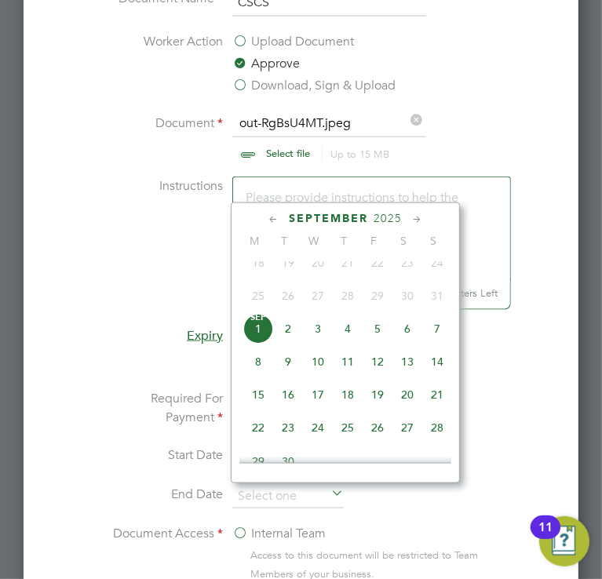
click at [393, 224] on div "September 2025" at bounding box center [345, 218] width 212 height 15
click at [391, 222] on div "September 2025" at bounding box center [345, 218] width 212 height 15
click at [387, 217] on span "2025" at bounding box center [387, 218] width 28 height 13
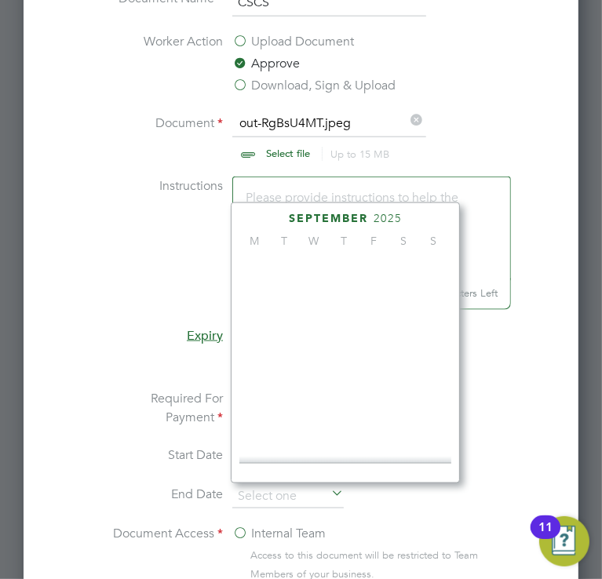
scroll to position [420, 0]
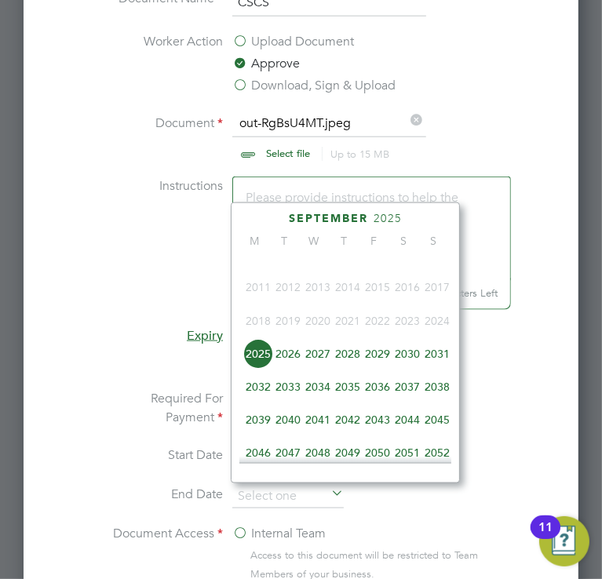
click at [310, 357] on span "2027" at bounding box center [318, 354] width 30 height 30
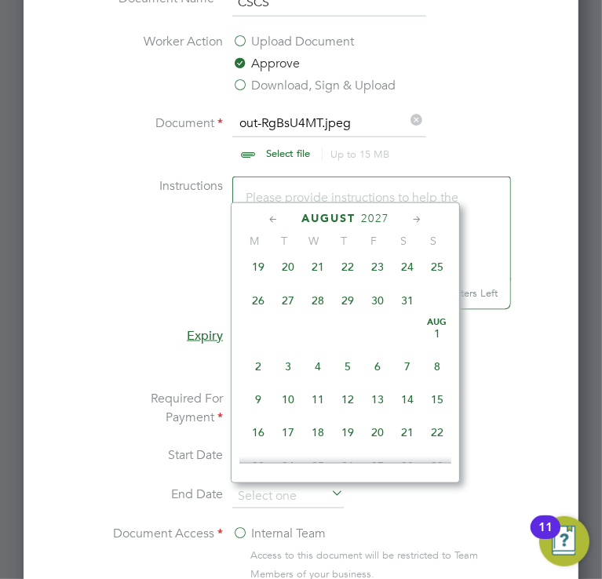
scroll to position [274, 0]
click at [411, 302] on span "31" at bounding box center [407, 301] width 30 height 30
type input "[DATE]"
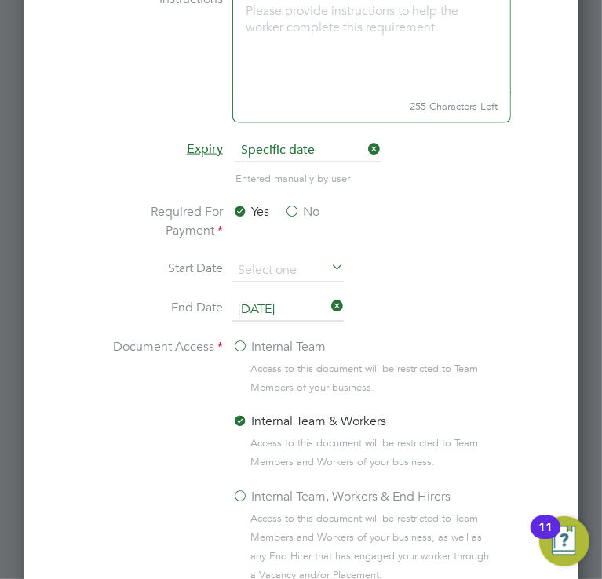
scroll to position [1218, 0]
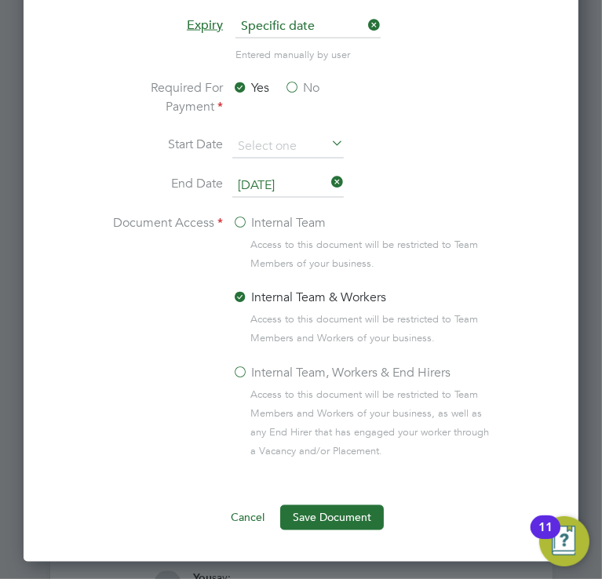
click at [337, 366] on label "Internal Team, Workers & End Hirers" at bounding box center [341, 373] width 218 height 19
click at [0, 0] on input "Internal Team, Workers & End Hirers" at bounding box center [0, 0] width 0 height 0
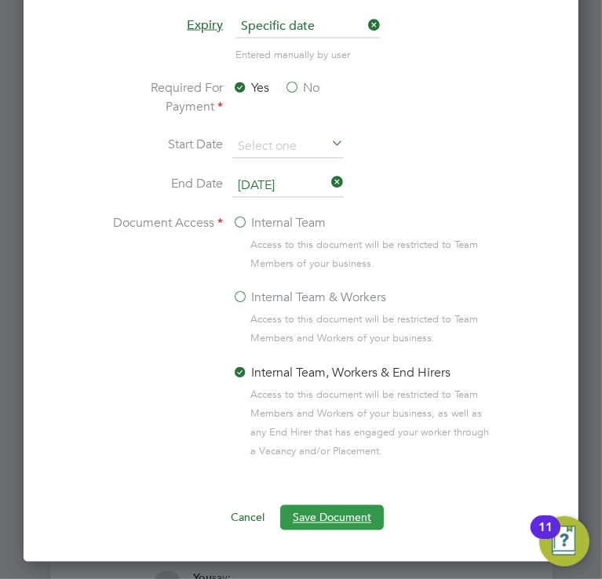
click at [326, 516] on button "Save Document" at bounding box center [332, 517] width 104 height 25
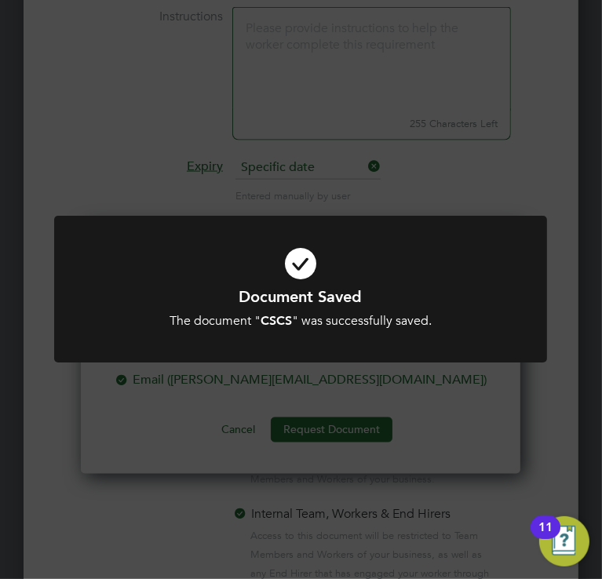
scroll to position [1077, 0]
click at [314, 333] on div at bounding box center [300, 289] width 493 height 147
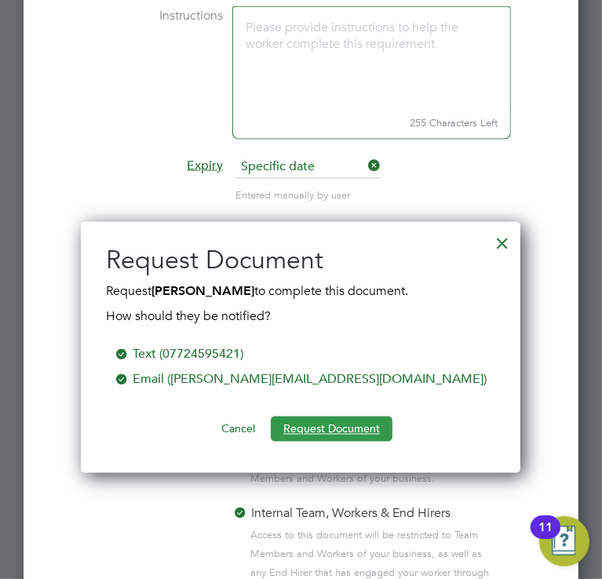
click at [306, 431] on button "Request Document" at bounding box center [332, 429] width 122 height 25
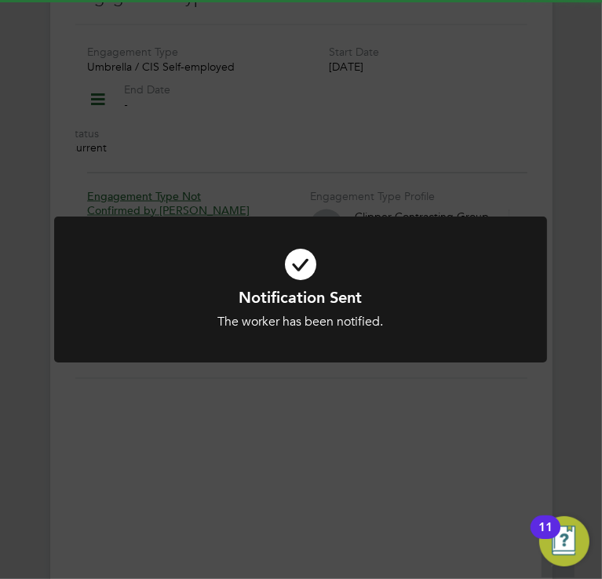
scroll to position [1218, 0]
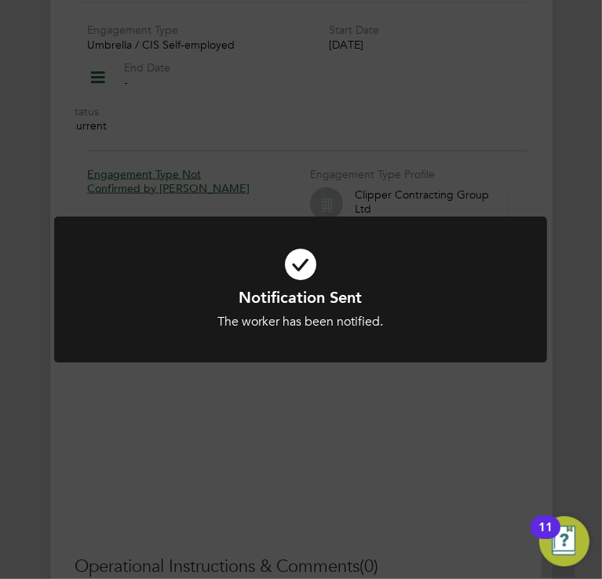
click at [348, 380] on div "Notification Sent The worker has been notified. Cancel Okay" at bounding box center [300, 300] width 493 height 166
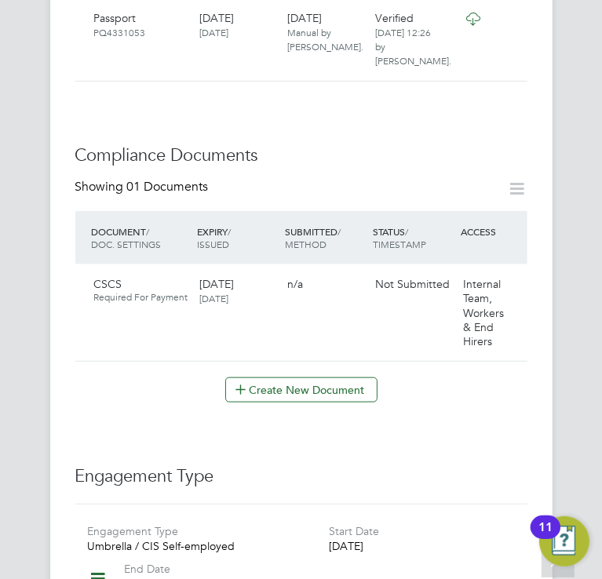
scroll to position [719, 0]
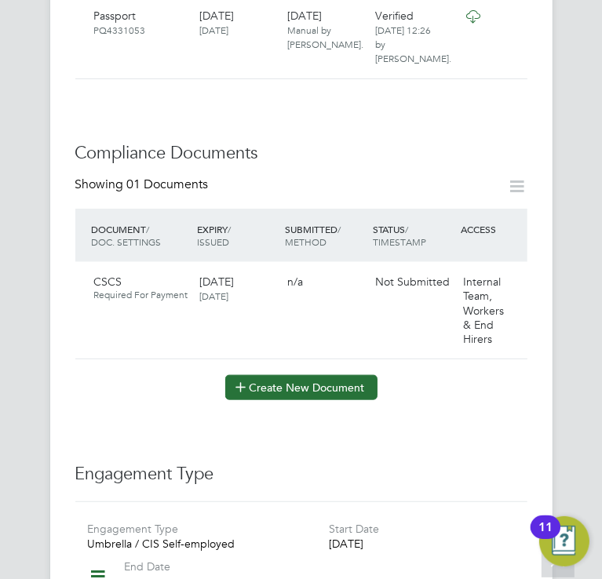
click at [307, 375] on button "Create New Document" at bounding box center [301, 387] width 152 height 25
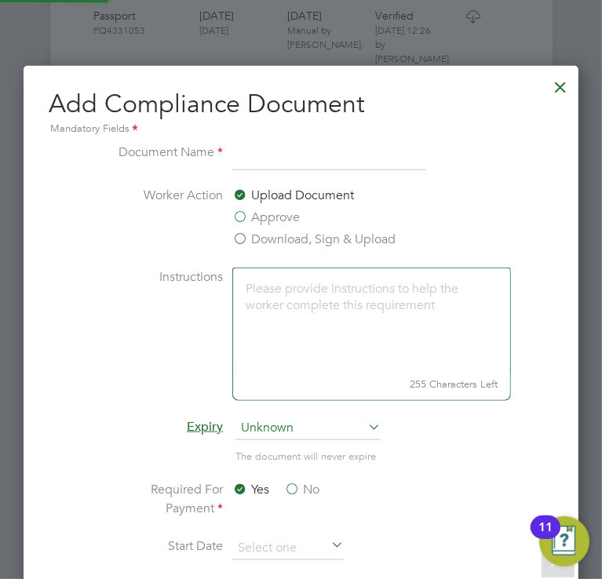
scroll to position [896, 555]
type input "SMSTS"
click at [269, 216] on label "Approve" at bounding box center [265, 217] width 67 height 19
click at [0, 0] on input "Approve" at bounding box center [0, 0] width 0 height 0
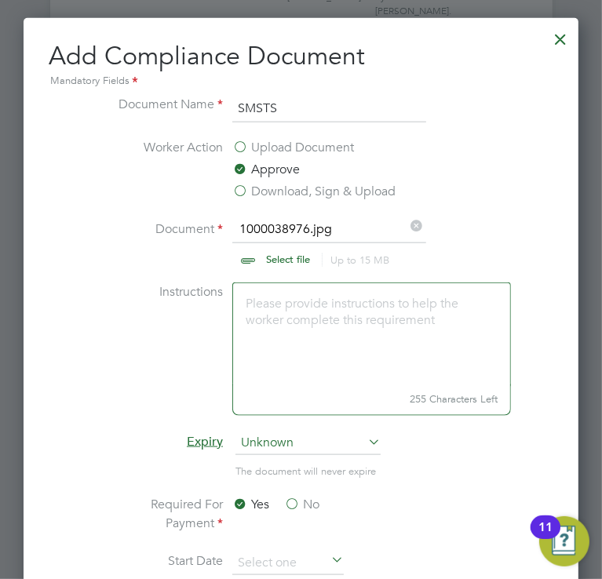
scroll to position [768, 0]
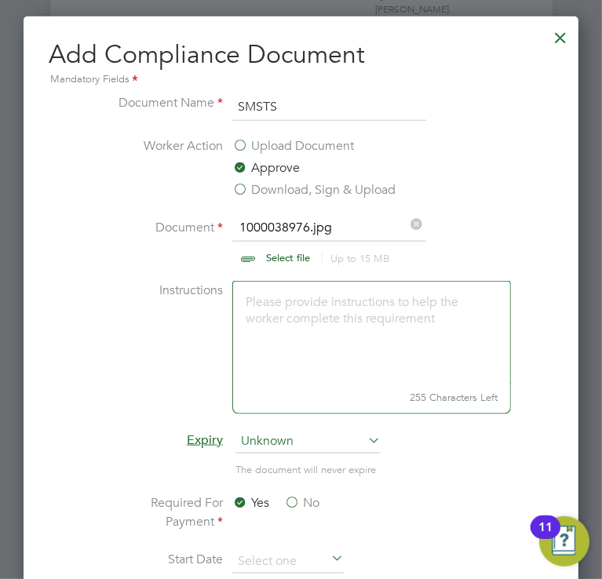
click at [280, 446] on span "Unknown" at bounding box center [307, 442] width 145 height 24
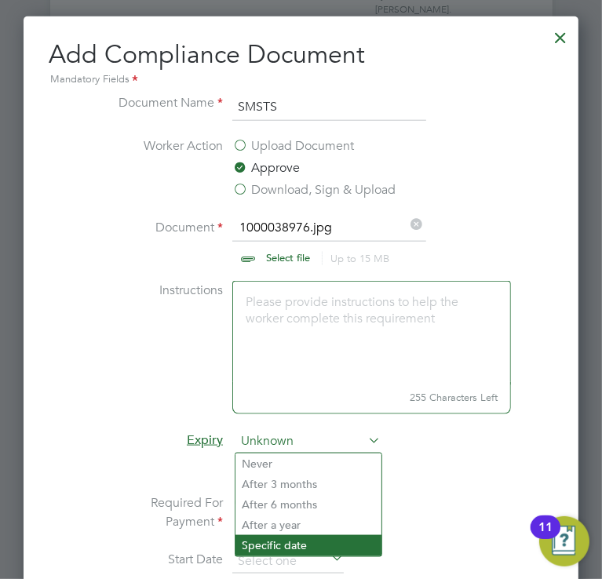
click at [293, 537] on li "Specific date" at bounding box center [308, 545] width 146 height 20
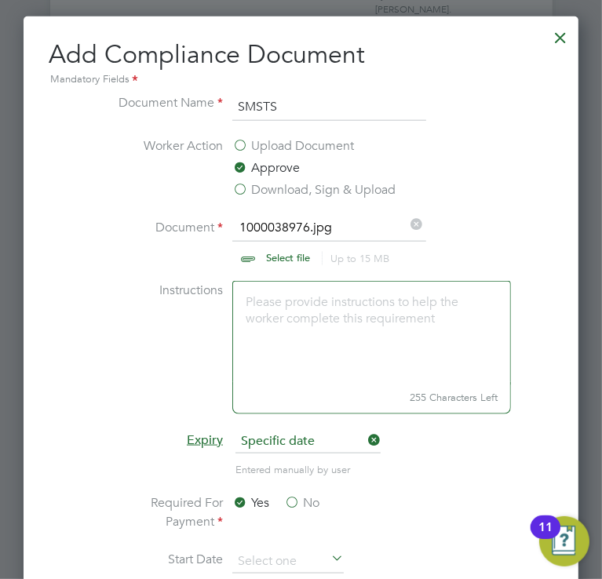
scroll to position [846, 0]
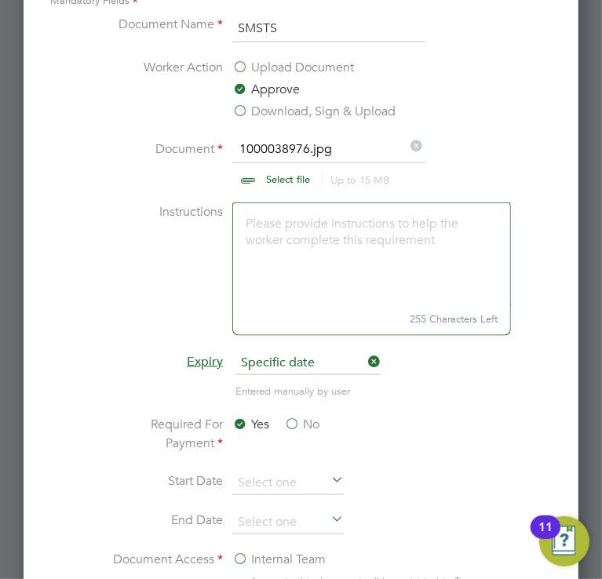
click at [295, 426] on label "No" at bounding box center [301, 424] width 35 height 19
click at [0, 0] on input "No" at bounding box center [0, 0] width 0 height 0
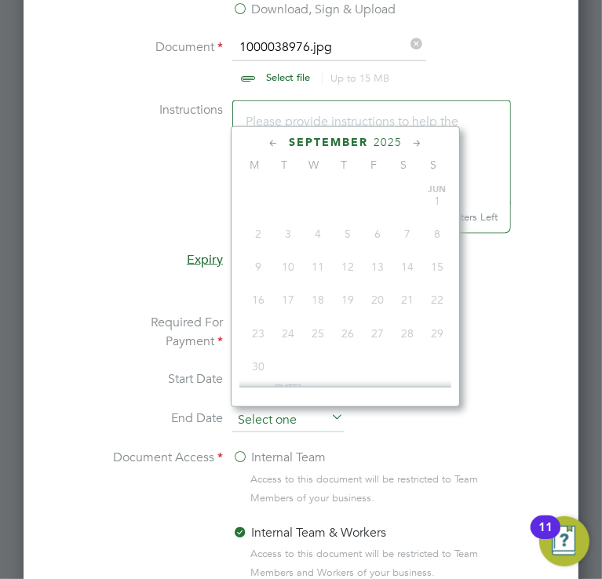
scroll to position [478, 0]
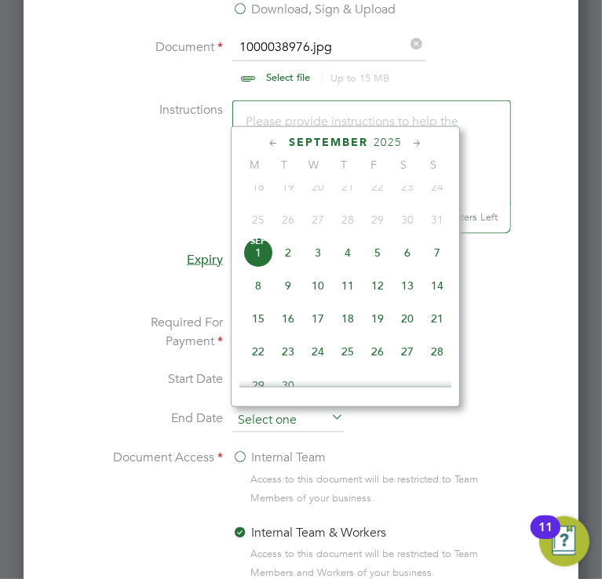
click at [275, 414] on input at bounding box center [287, 421] width 111 height 24
click at [263, 414] on input at bounding box center [287, 421] width 111 height 24
click at [188, 300] on li "Entered manually by user" at bounding box center [300, 297] width 391 height 32
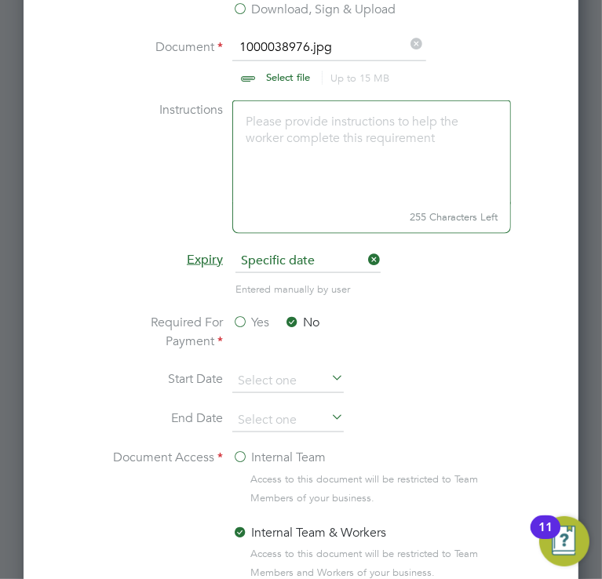
click at [235, 315] on label "Yes" at bounding box center [250, 322] width 37 height 19
click at [0, 0] on input "Yes" at bounding box center [0, 0] width 0 height 0
click at [281, 430] on li "End Date" at bounding box center [300, 428] width 391 height 39
click at [278, 421] on input at bounding box center [287, 421] width 111 height 24
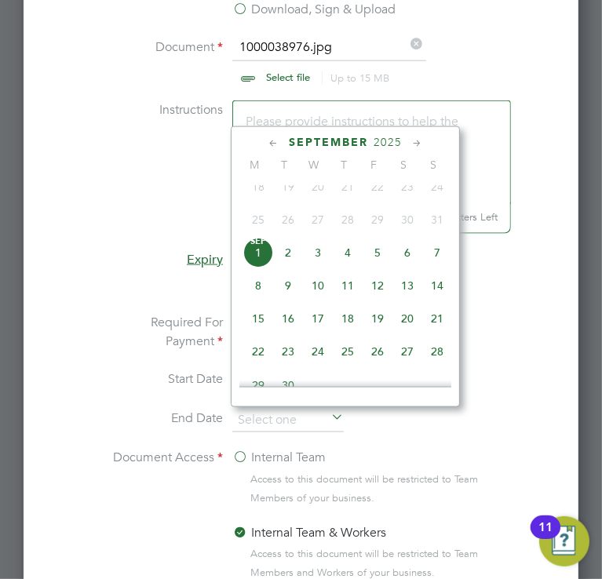
click at [340, 136] on span "September" at bounding box center [328, 142] width 79 height 13
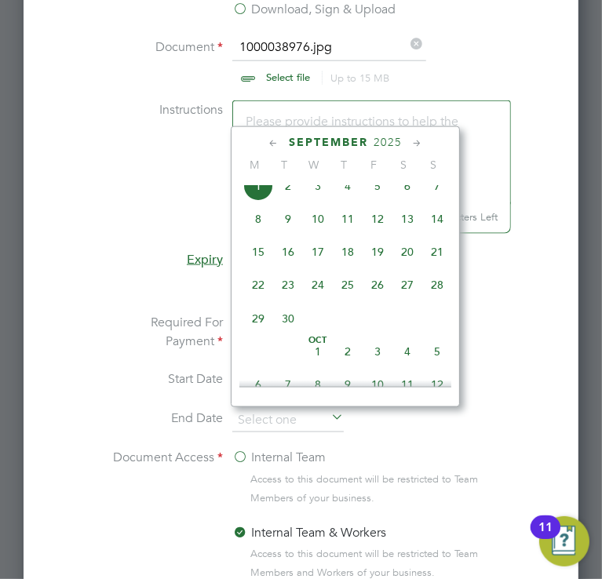
click at [386, 139] on span "2025" at bounding box center [387, 142] width 28 height 13
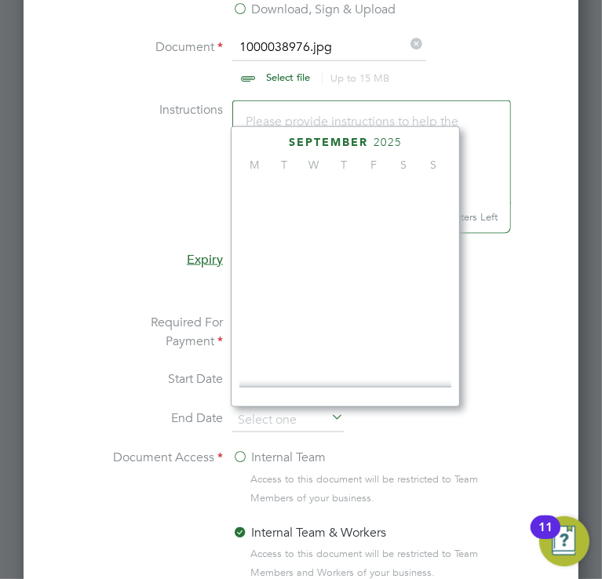
scroll to position [420, 0]
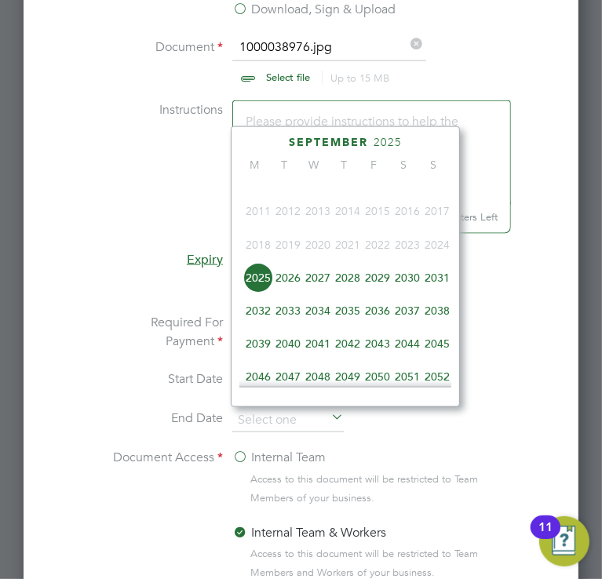
click at [338, 293] on span "2028" at bounding box center [348, 278] width 30 height 30
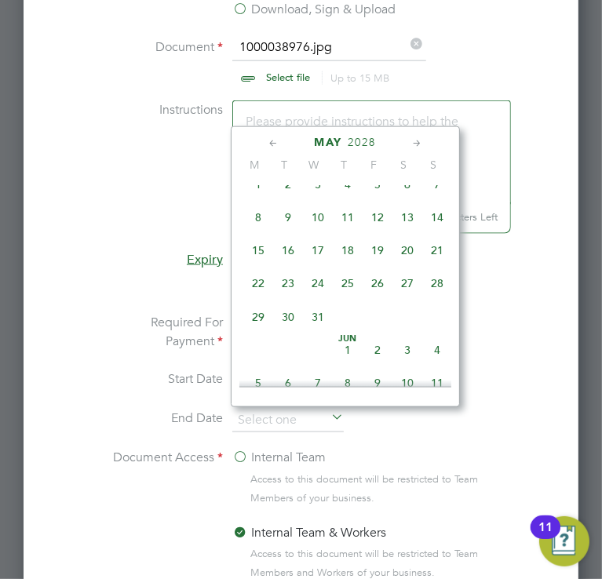
scroll to position [183, 0]
click at [308, 318] on span "31" at bounding box center [318, 316] width 30 height 30
type input "[DATE]"
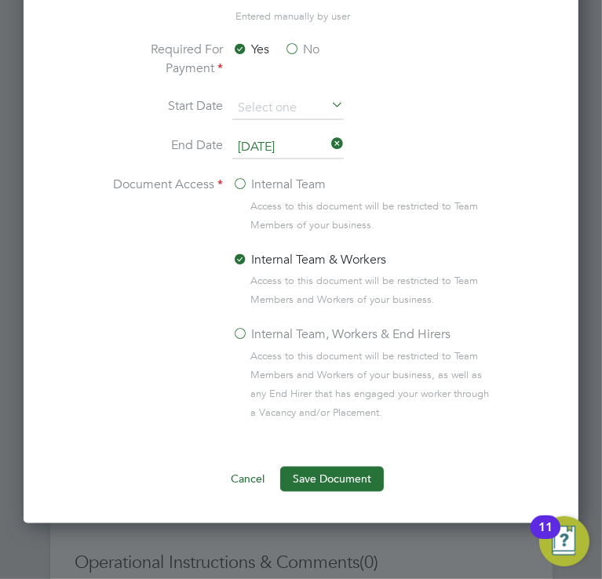
scroll to position [1221, 0]
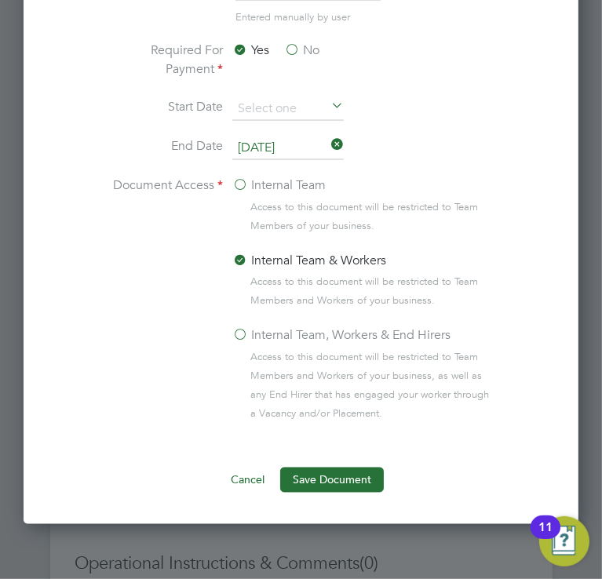
click at [290, 335] on label "Internal Team, Workers & End Hirers" at bounding box center [341, 335] width 218 height 19
click at [0, 0] on input "Internal Team, Workers & End Hirers" at bounding box center [0, 0] width 0 height 0
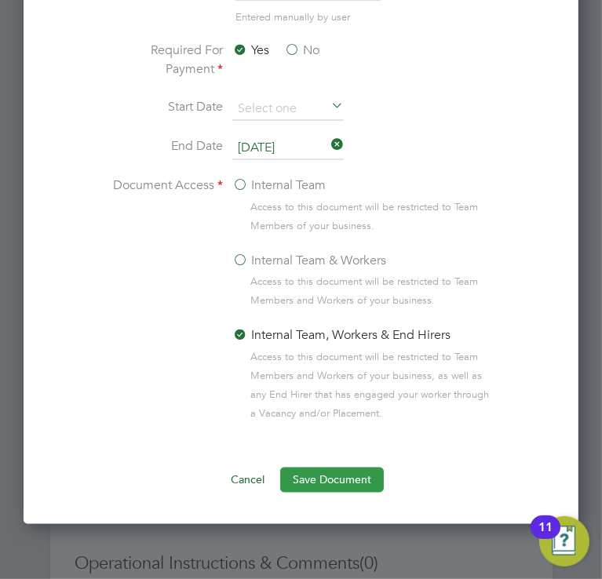
click at [326, 470] on button "Save Document" at bounding box center [332, 480] width 104 height 25
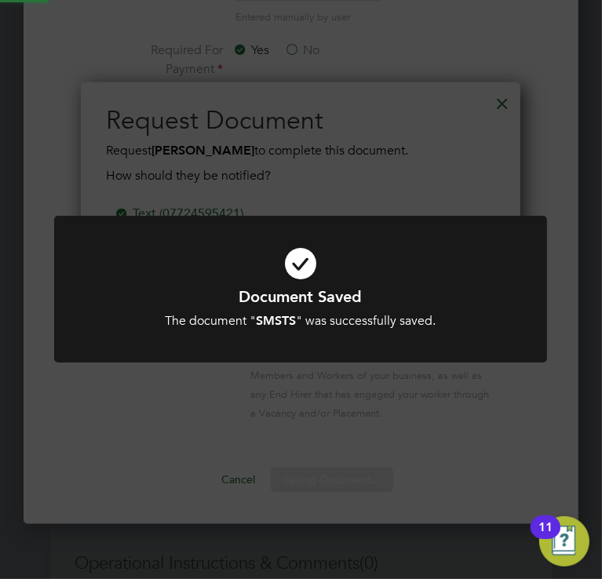
scroll to position [251, 440]
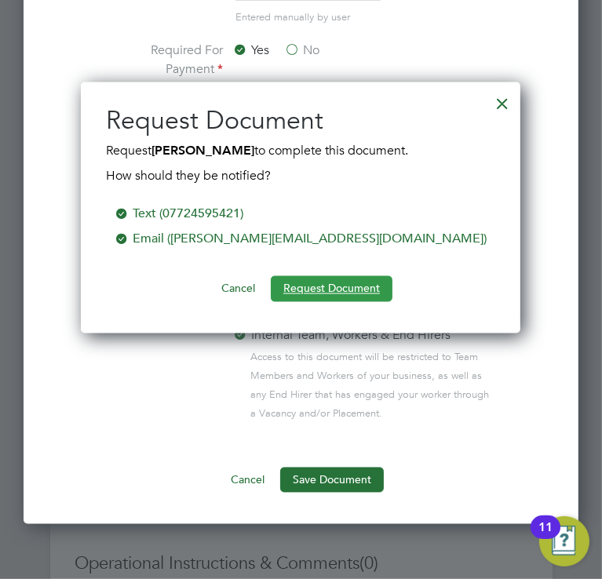
click at [321, 282] on button "Request Document" at bounding box center [332, 288] width 122 height 25
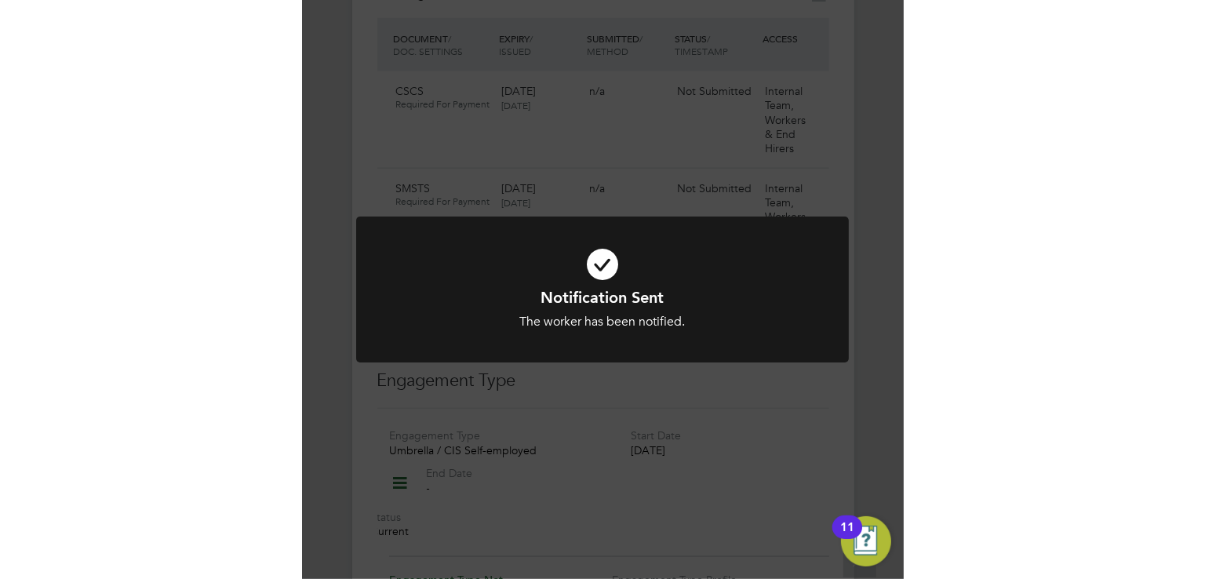
scroll to position [615, 0]
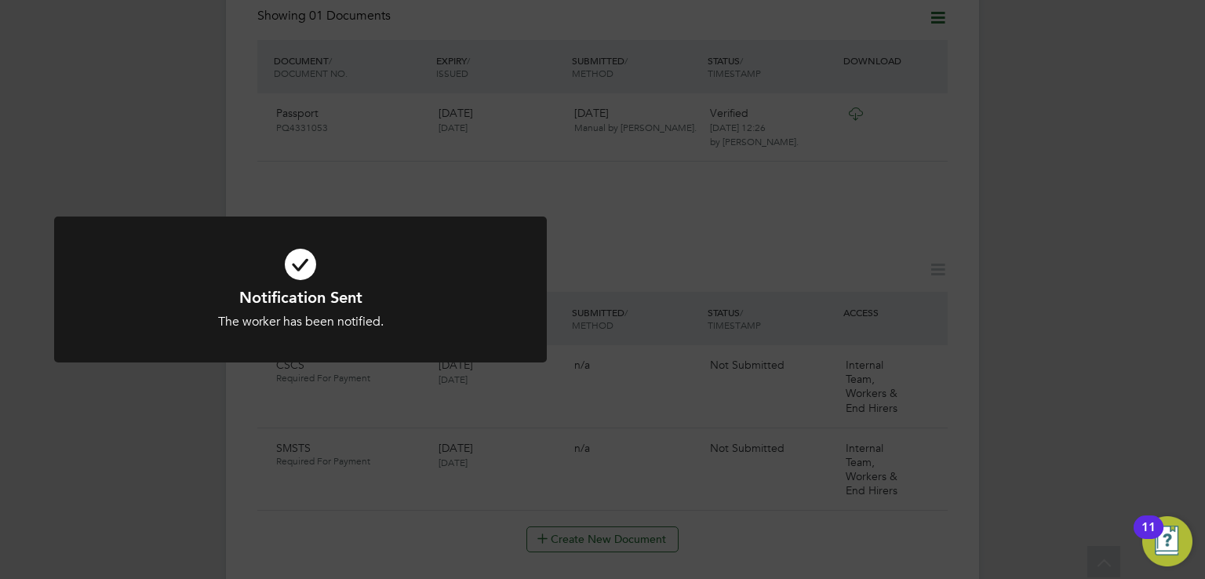
click at [650, 209] on div "Notification Sent The worker has been notified. Cancel Okay" at bounding box center [602, 289] width 1205 height 579
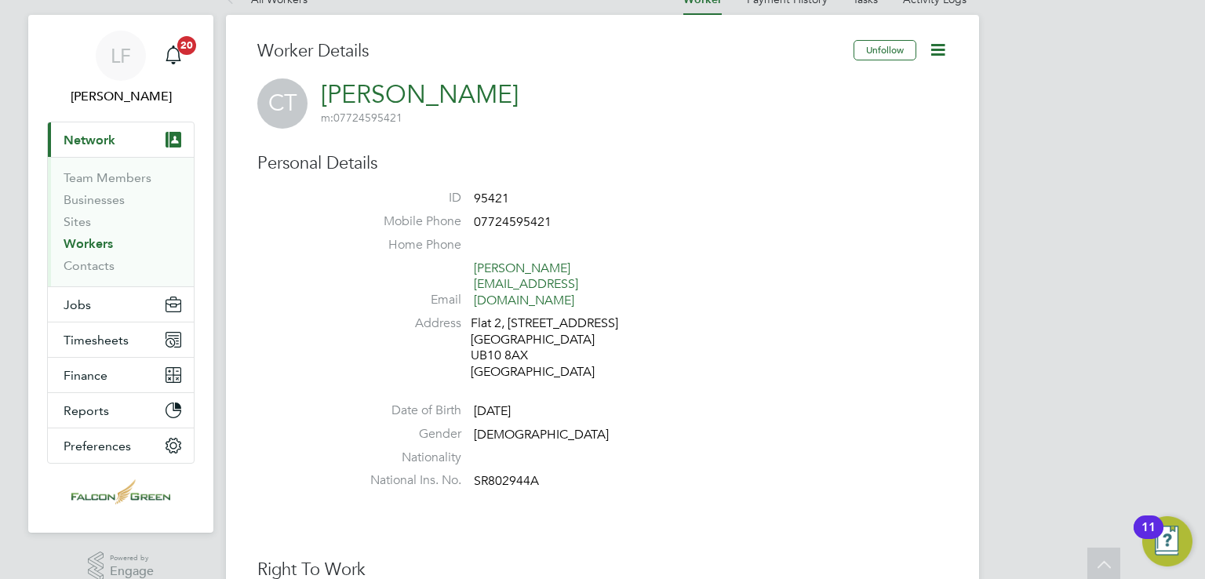
scroll to position [0, 0]
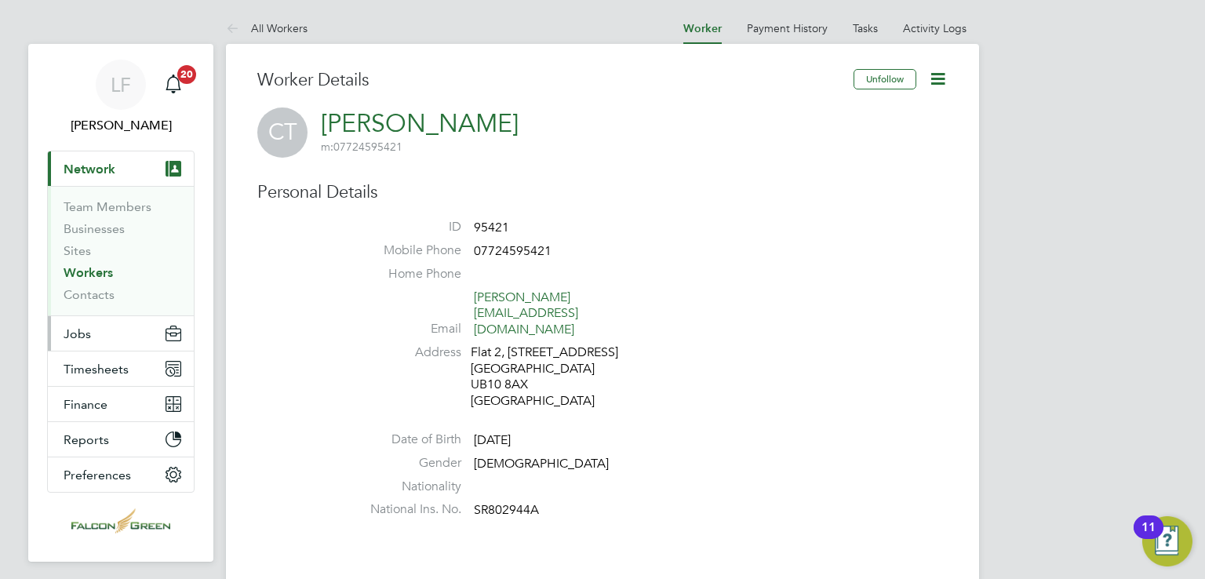
click at [102, 329] on button "Jobs" at bounding box center [121, 333] width 146 height 35
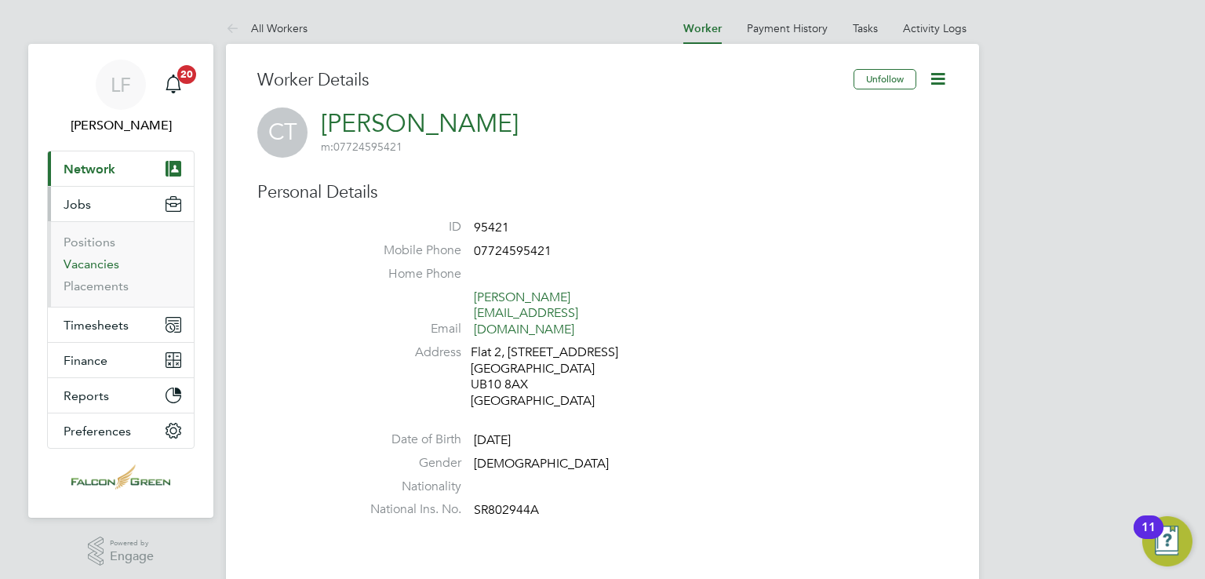
click at [88, 260] on link "Vacancies" at bounding box center [92, 264] width 56 height 15
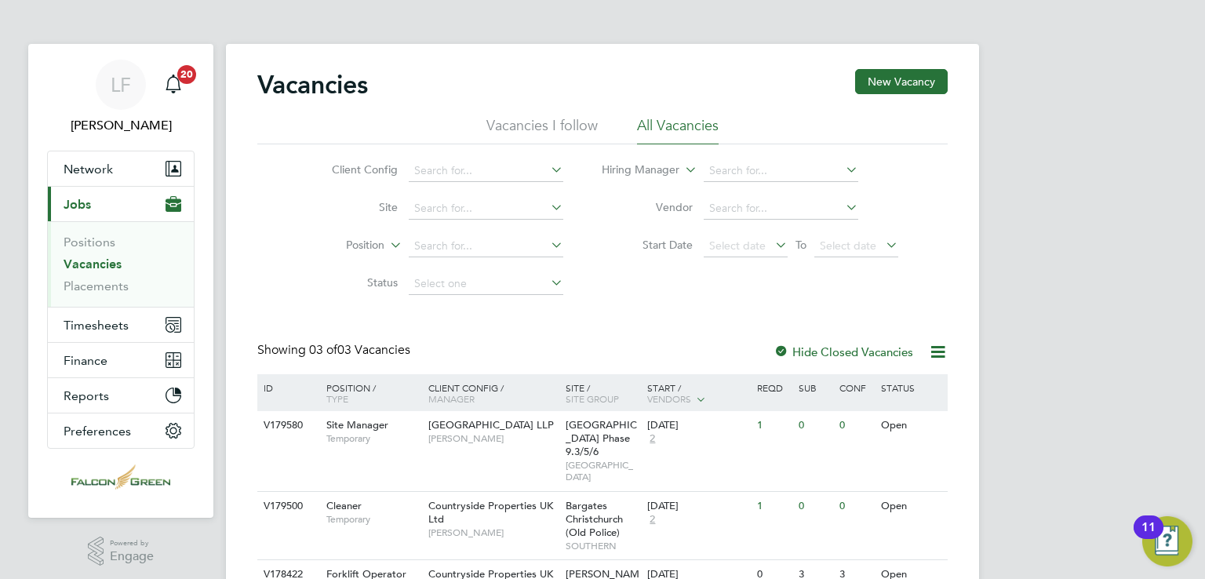
scroll to position [66, 0]
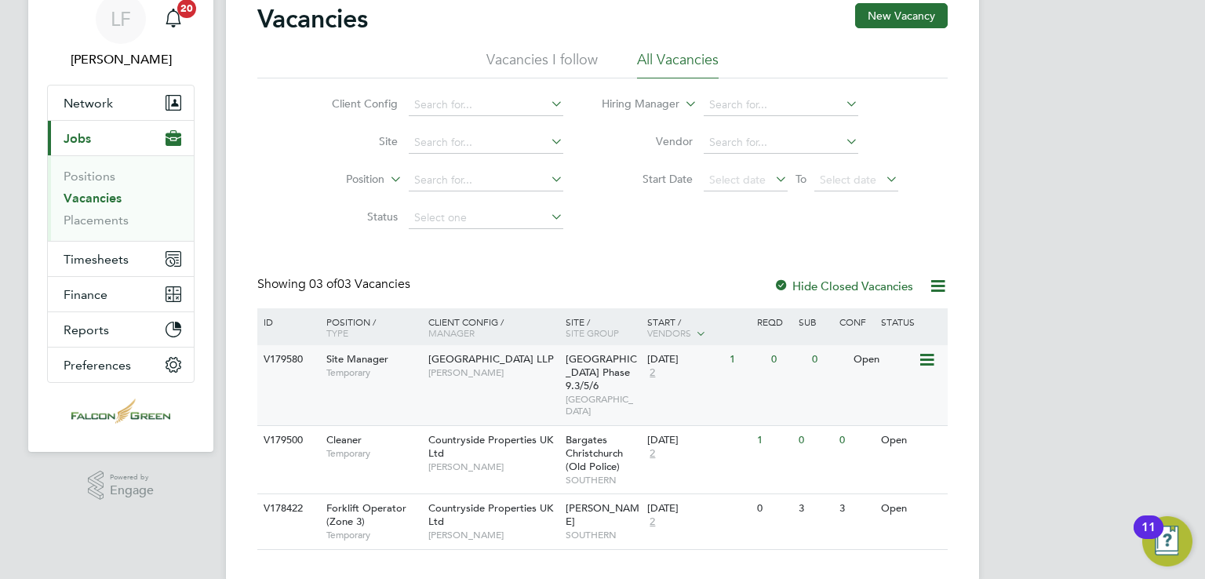
click at [922, 352] on icon at bounding box center [926, 360] width 16 height 19
click at [856, 401] on li "View Details" at bounding box center [889, 396] width 91 height 22
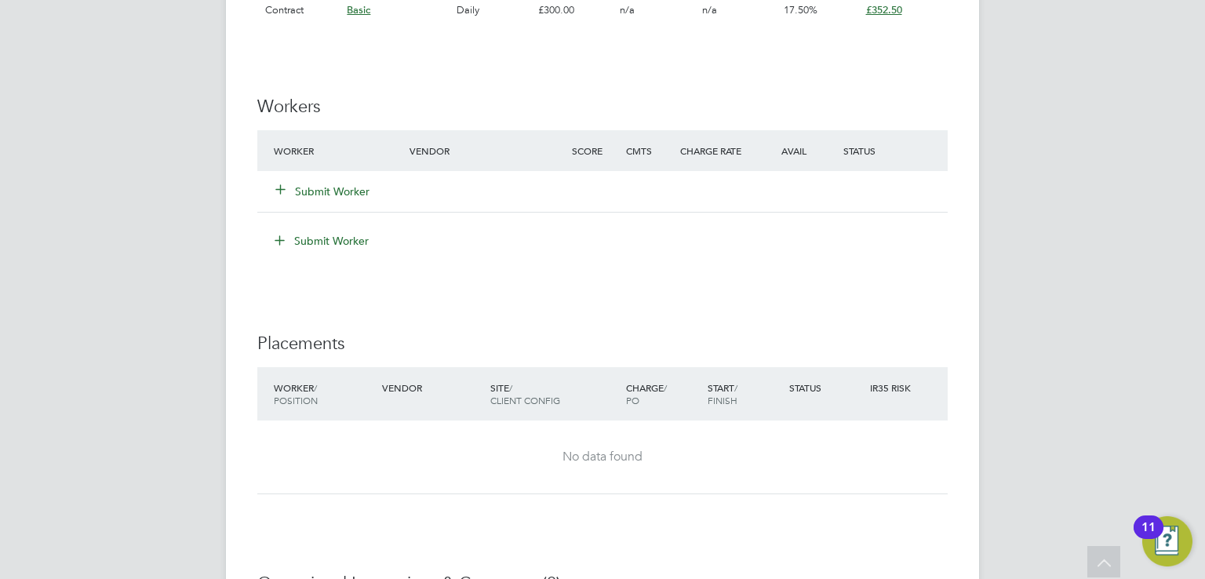
scroll to position [1412, 0]
click at [346, 192] on button "Submit Worker" at bounding box center [323, 194] width 94 height 16
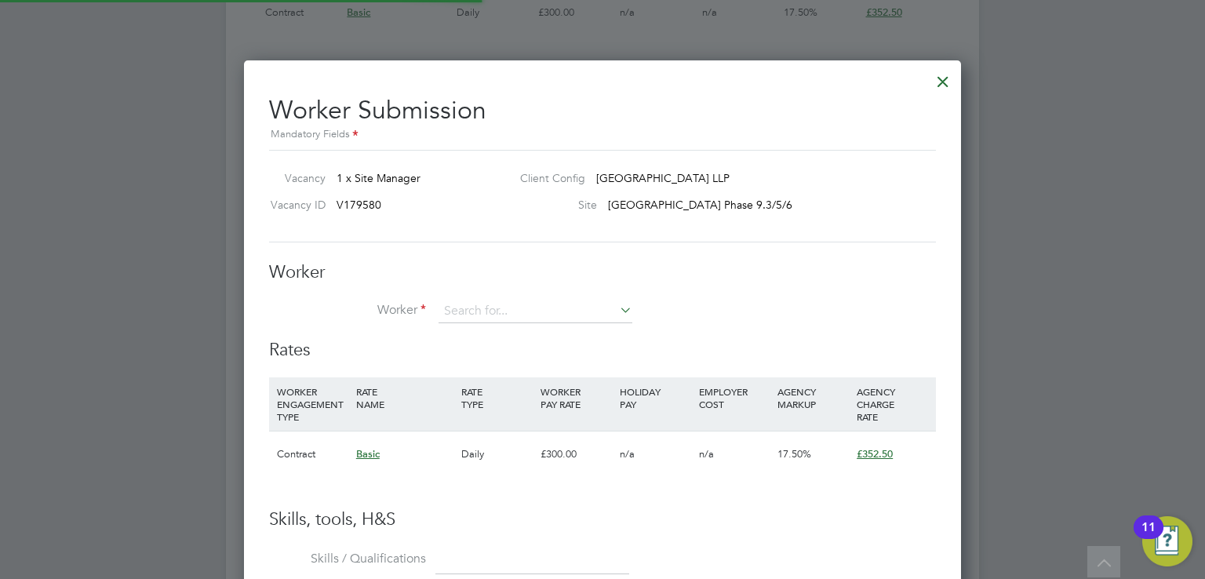
scroll to position [992, 718]
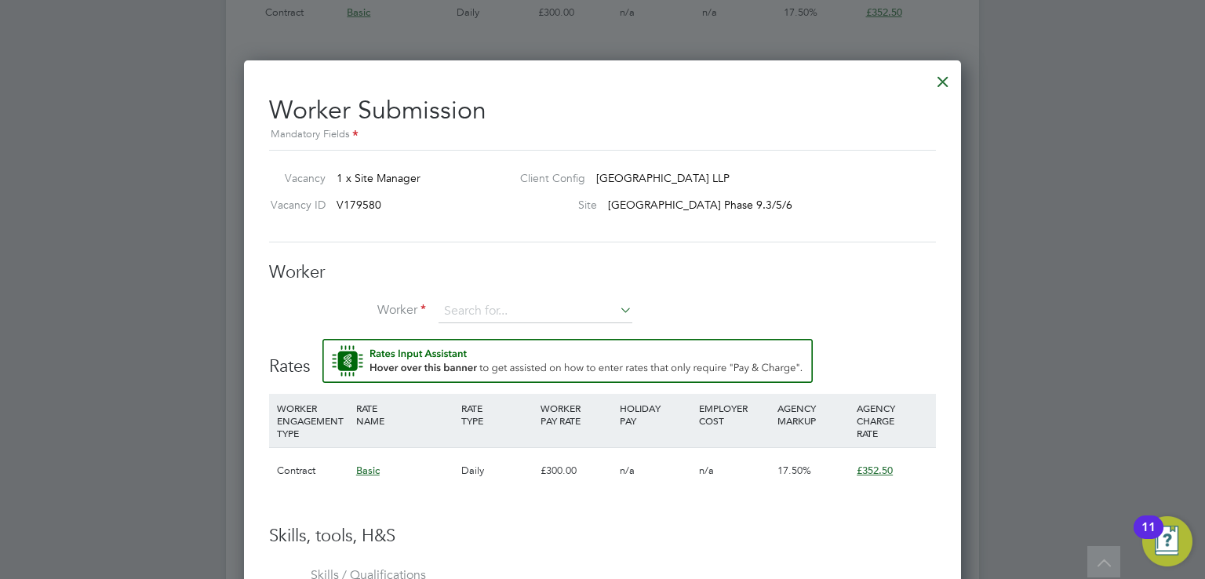
click at [493, 297] on div "Worker Worker Worker Engagement Type" at bounding box center [602, 300] width 667 height 78
click at [493, 305] on input at bounding box center [536, 312] width 194 height 24
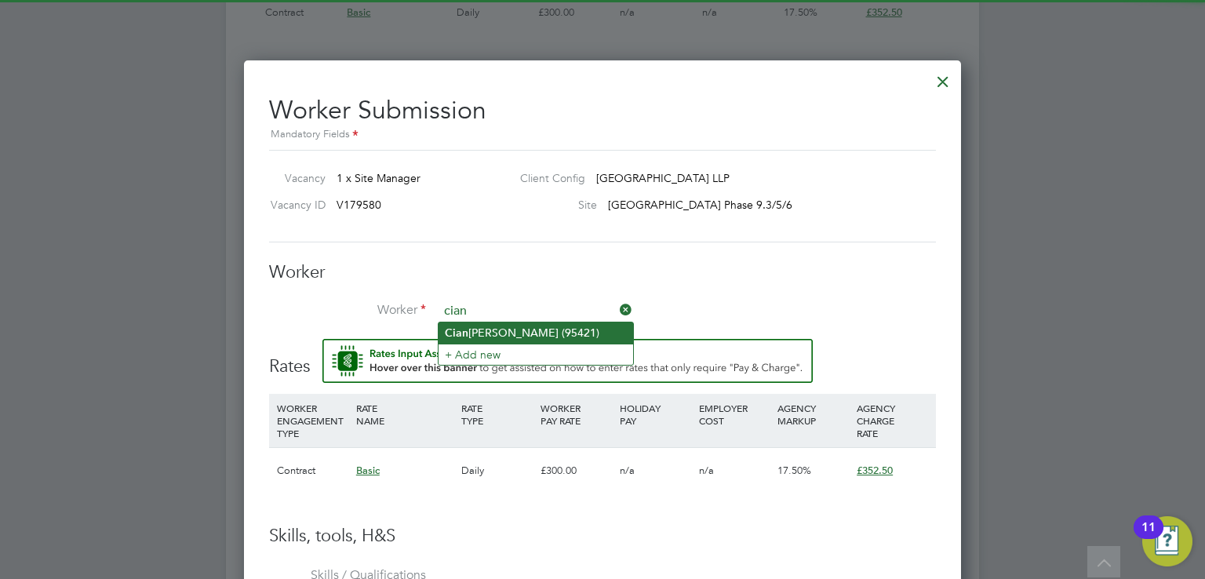
click at [497, 329] on li "[PERSON_NAME] (95421)" at bounding box center [536, 332] width 195 height 21
type input "[PERSON_NAME] (95421)"
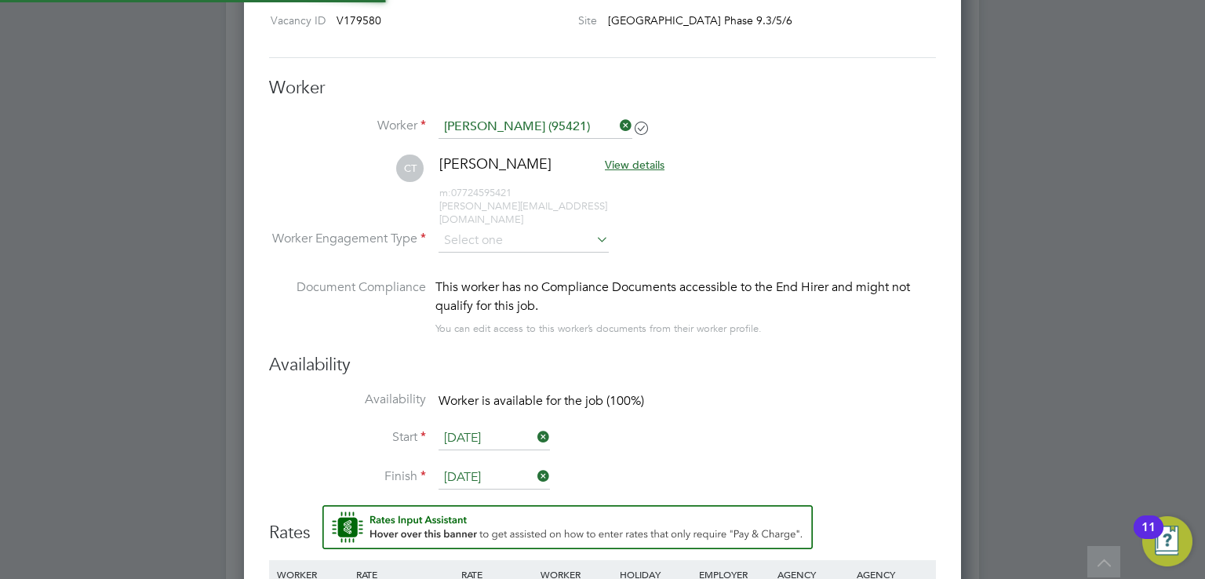
scroll to position [8, 7]
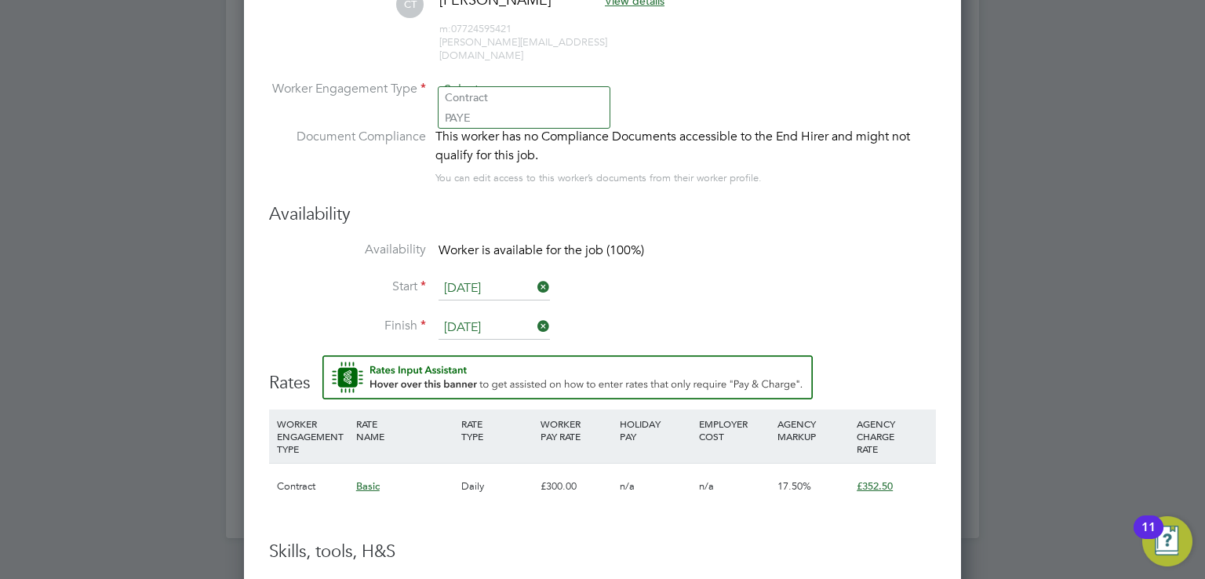
click at [501, 78] on input at bounding box center [524, 90] width 170 height 24
click at [501, 99] on li "Contract" at bounding box center [524, 97] width 171 height 20
type input "Contract"
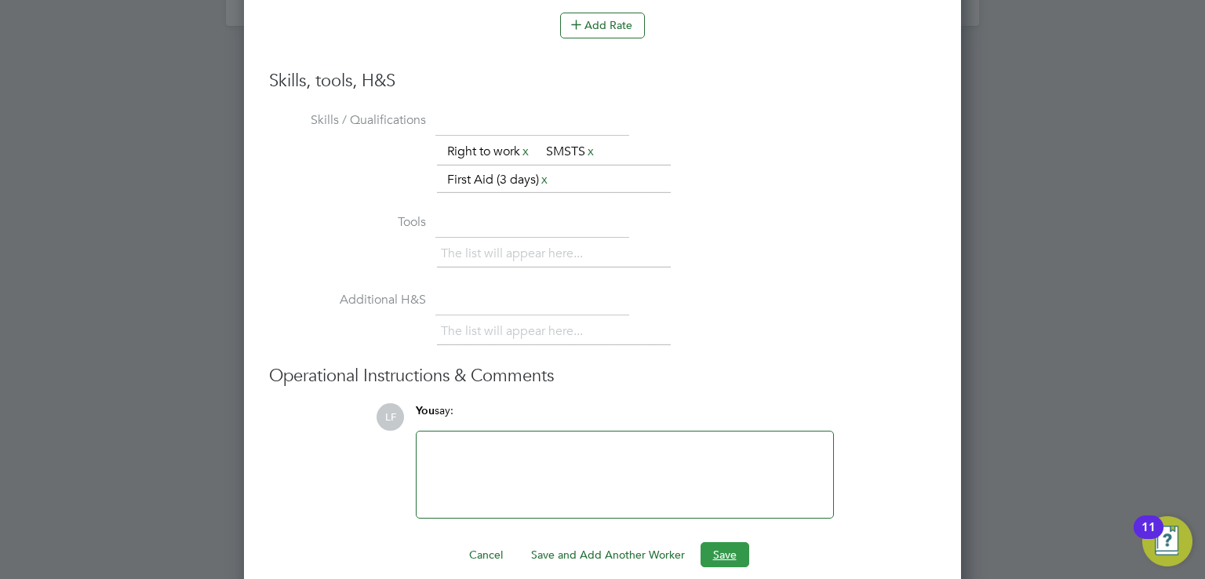
click at [730, 542] on button "Save" at bounding box center [725, 554] width 49 height 25
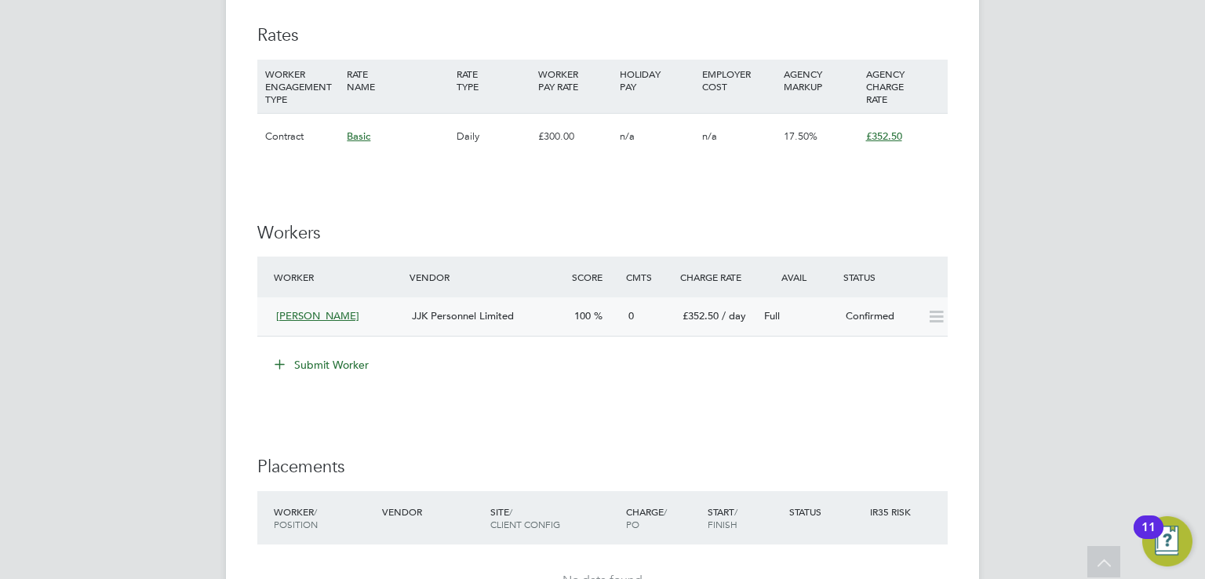
click at [941, 311] on icon at bounding box center [936, 317] width 20 height 13
click at [934, 314] on icon at bounding box center [936, 317] width 20 height 13
click at [335, 314] on div "[PERSON_NAME]" at bounding box center [338, 317] width 136 height 26
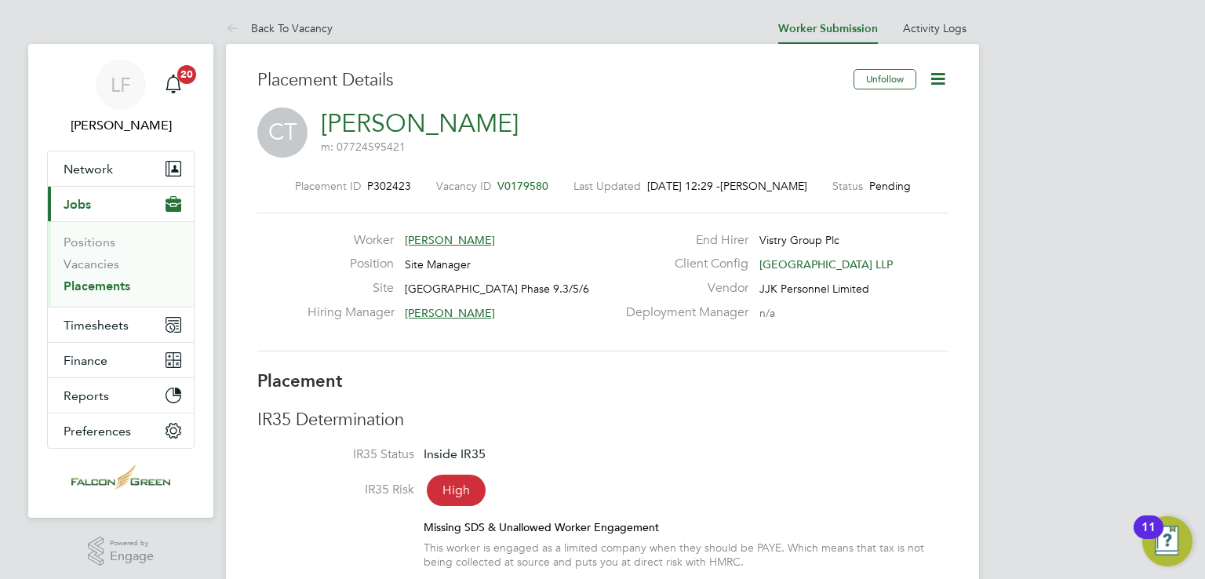
click at [936, 74] on icon at bounding box center [938, 79] width 20 height 20
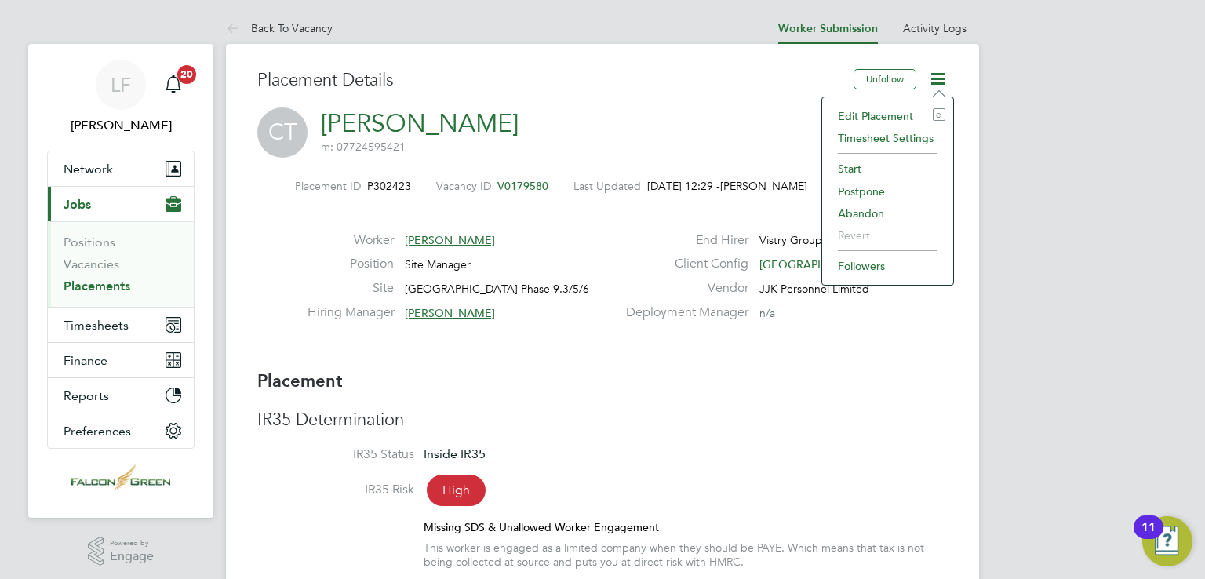
click at [864, 166] on li "Start" at bounding box center [887, 169] width 115 height 22
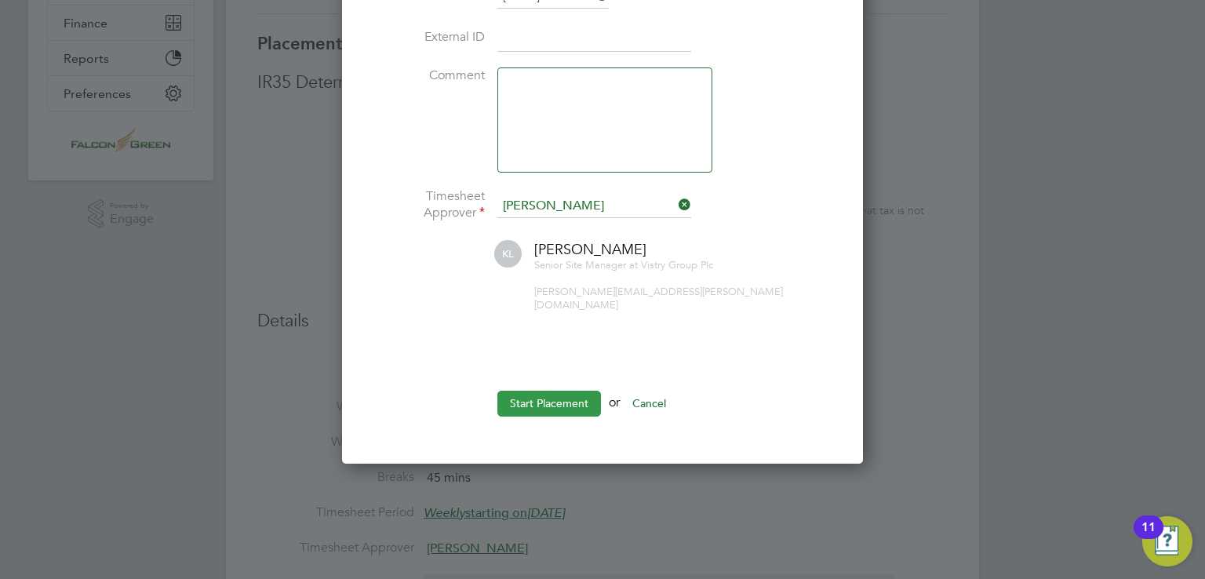
click at [548, 396] on button "Start Placement" at bounding box center [549, 403] width 104 height 25
